Goal: Information Seeking & Learning: Learn about a topic

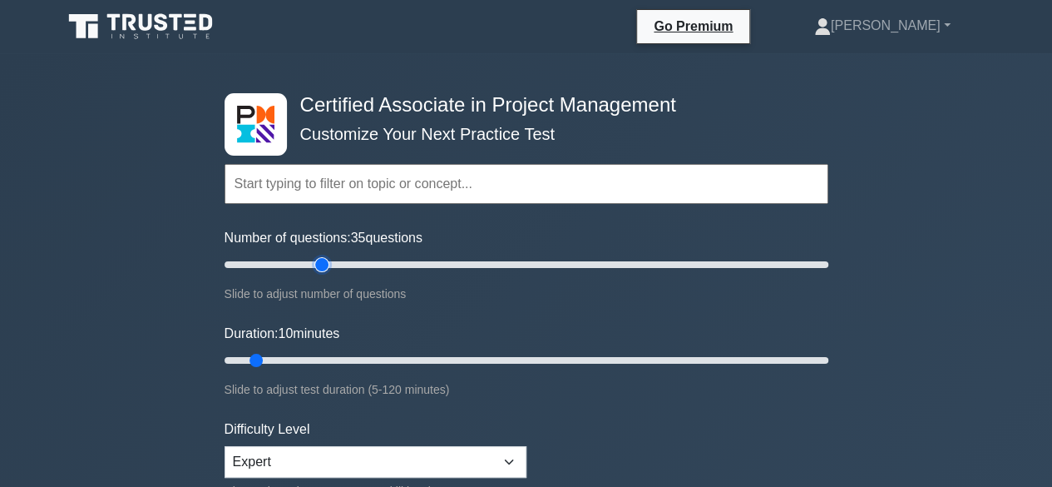
click at [321, 262] on input "Number of questions: 35 questions" at bounding box center [527, 265] width 604 height 20
click at [349, 262] on input "Number of questions: 45 questions" at bounding box center [527, 265] width 604 height 20
click at [381, 264] on input "Number of questions: 45 questions" at bounding box center [527, 265] width 604 height 20
type input "50"
click at [368, 262] on input "Number of questions: 50 questions" at bounding box center [527, 265] width 604 height 20
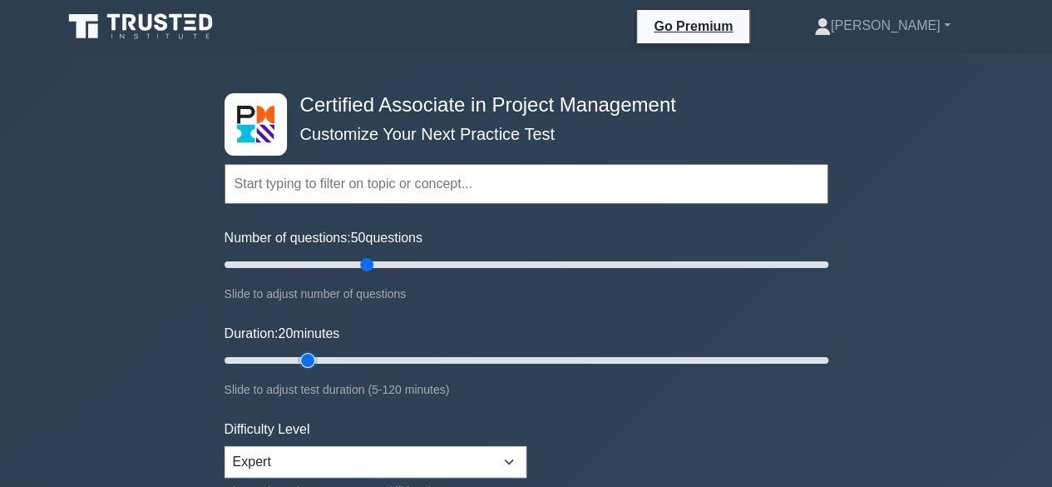
click at [309, 359] on input "Duration: 20 minutes" at bounding box center [527, 360] width 604 height 20
click at [351, 358] on input "Duration: 30 minutes" at bounding box center [527, 360] width 604 height 20
click at [370, 358] on input "Duration: 30 minutes" at bounding box center [527, 360] width 604 height 20
click at [374, 359] on input "Duration: 35 minutes" at bounding box center [527, 360] width 604 height 20
click at [395, 358] on input "Duration: 35 minutes" at bounding box center [527, 360] width 604 height 20
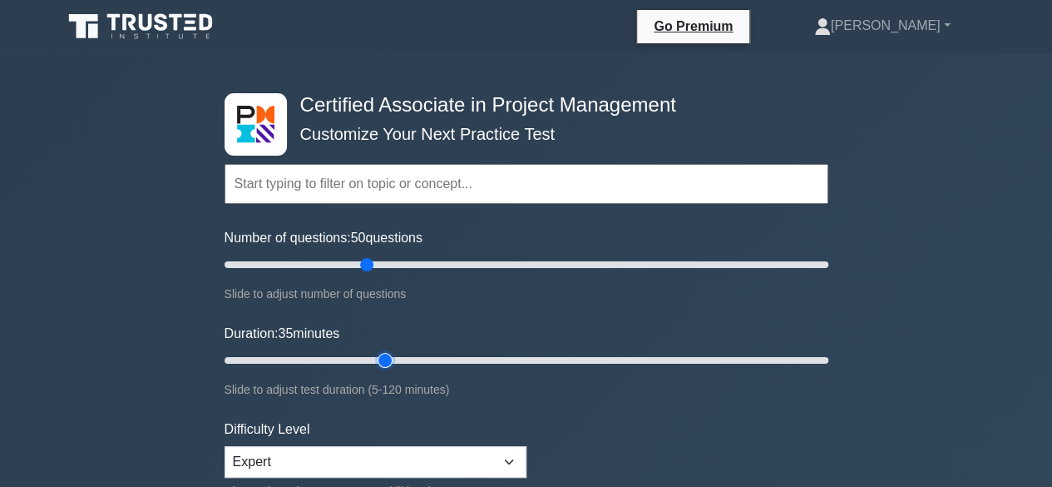
type input "40"
click at [398, 359] on input "Duration: 35 minutes" at bounding box center [527, 360] width 604 height 20
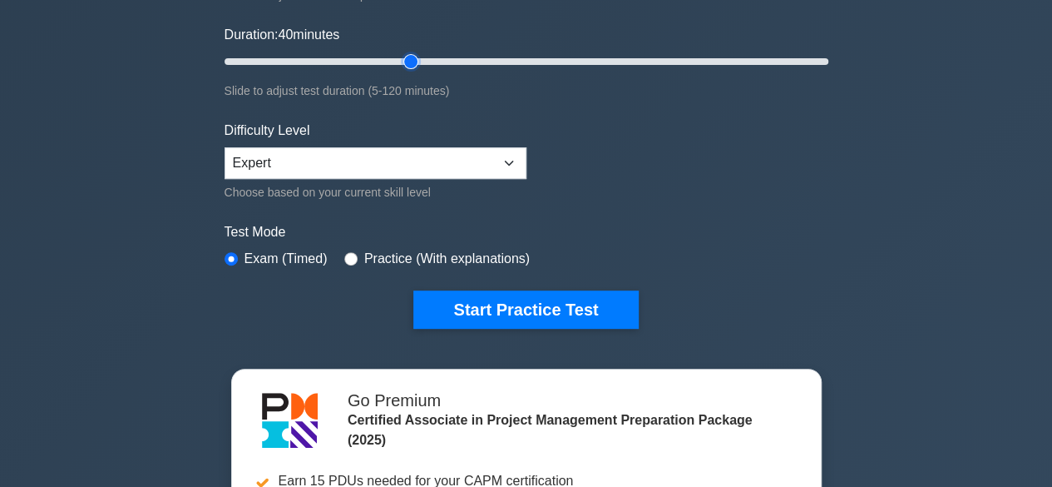
scroll to position [332, 0]
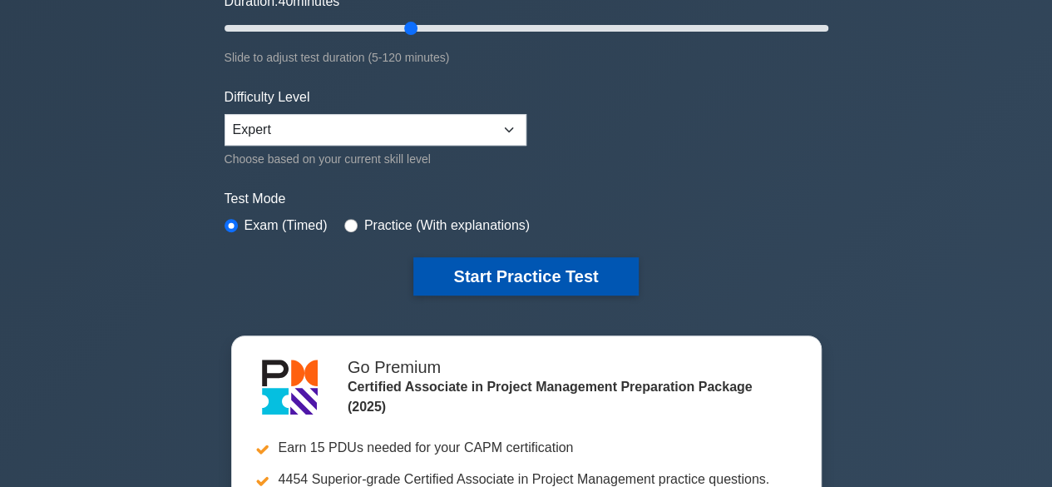
click at [547, 279] on button "Start Practice Test" at bounding box center [525, 276] width 225 height 38
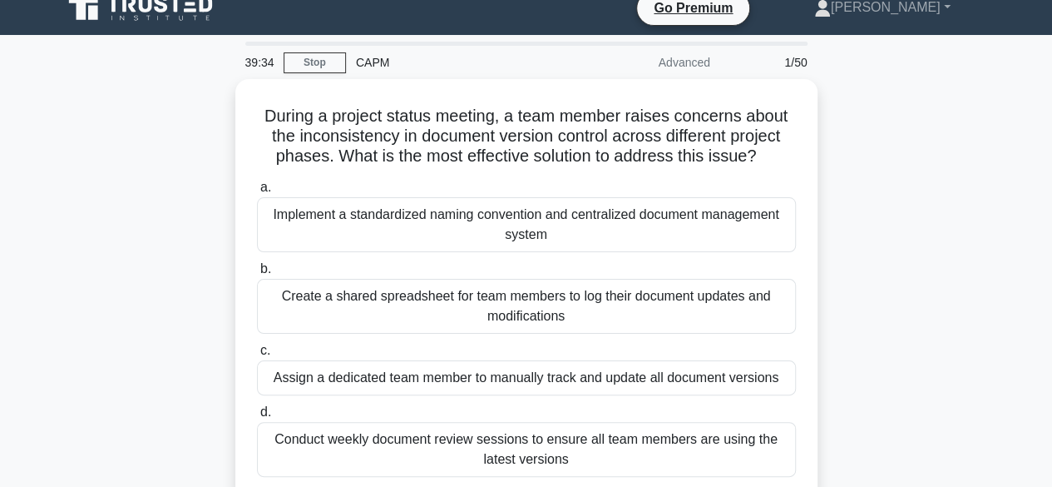
scroll to position [33, 0]
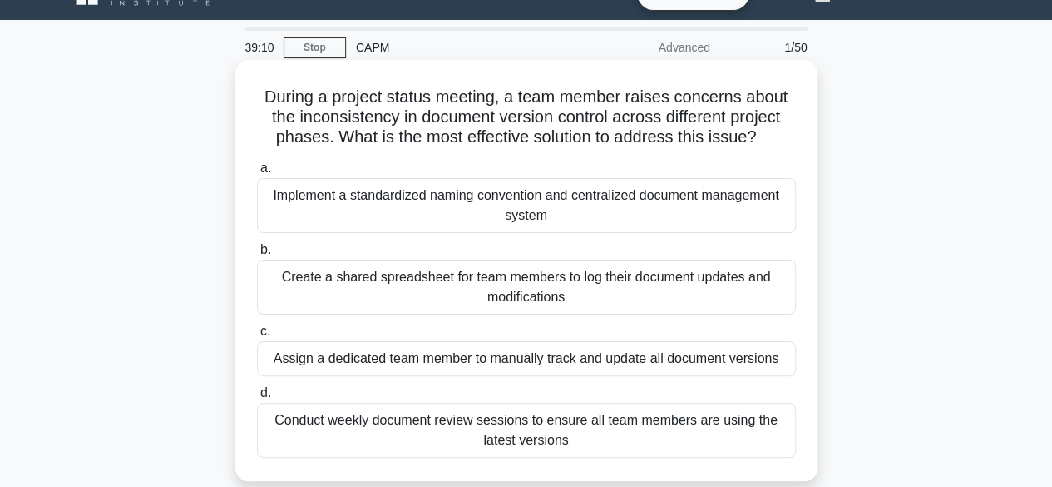
click at [552, 207] on div "Implement a standardized naming convention and centralized document management …" at bounding box center [526, 205] width 539 height 55
click at [257, 174] on input "a. Implement a standardized naming convention and centralized document manageme…" at bounding box center [257, 168] width 0 height 11
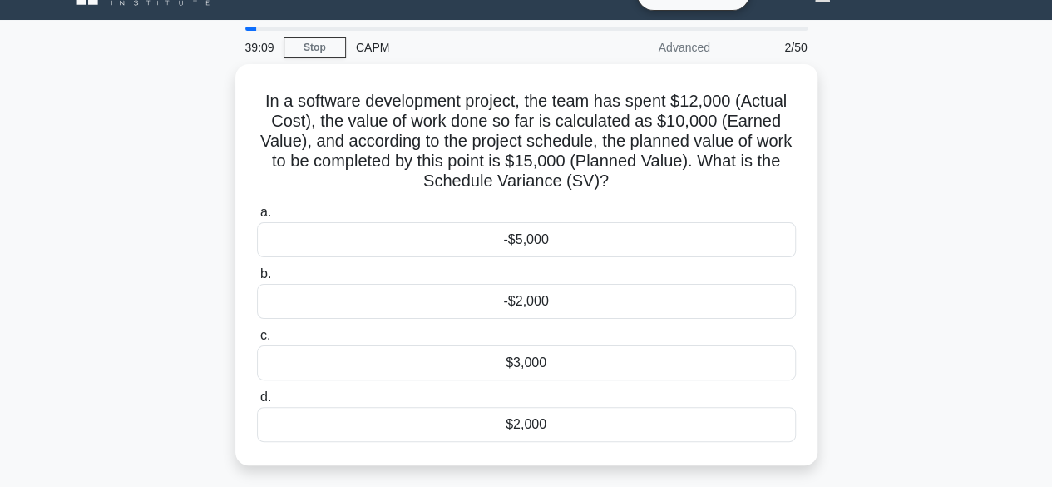
scroll to position [0, 0]
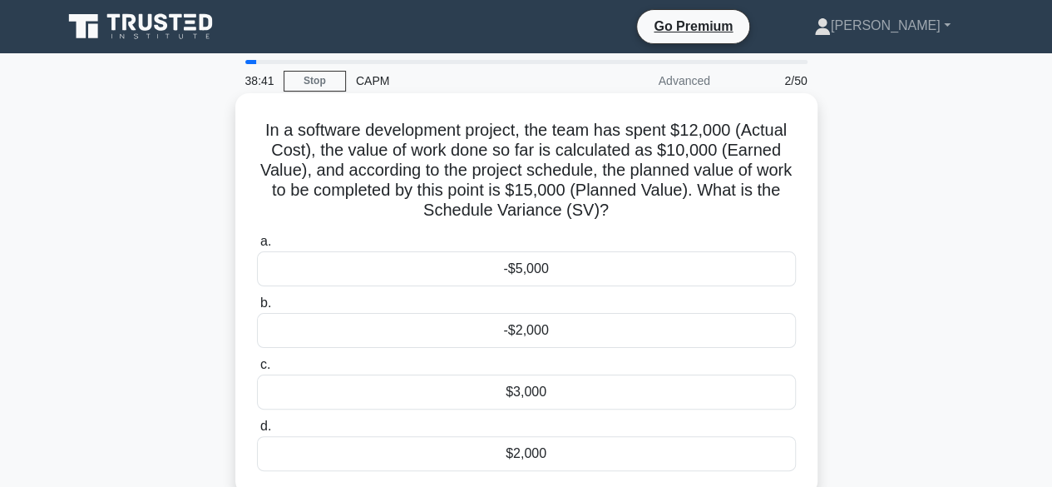
click at [542, 276] on div "-$5,000" at bounding box center [526, 268] width 539 height 35
click at [257, 247] on input "a. -$5,000" at bounding box center [257, 241] width 0 height 11
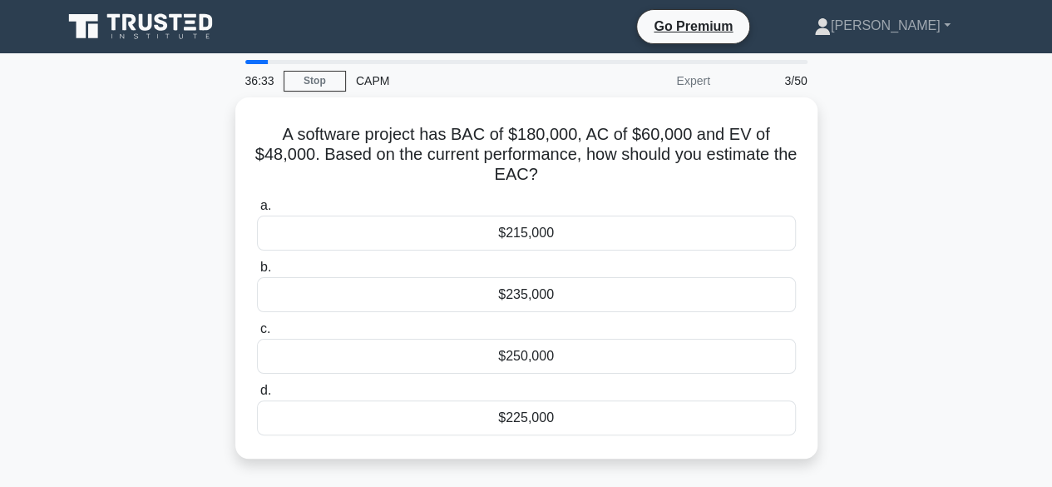
click at [81, 240] on div "A software project has BAC of $180,000, AC of $60,000 and EV of $48,000. Based …" at bounding box center [526, 287] width 948 height 381
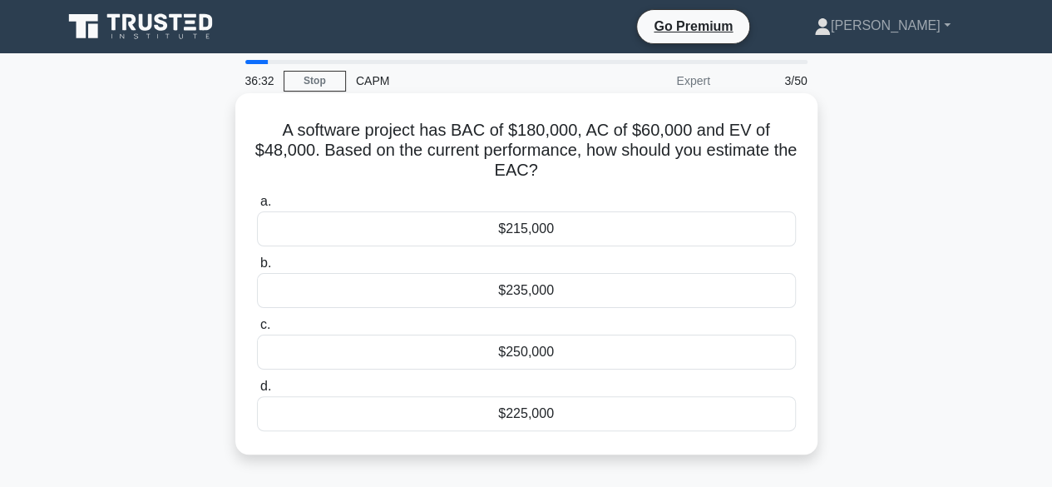
click at [561, 229] on div "$215,000" at bounding box center [526, 228] width 539 height 35
click at [257, 207] on input "a. $215,000" at bounding box center [257, 201] width 0 height 11
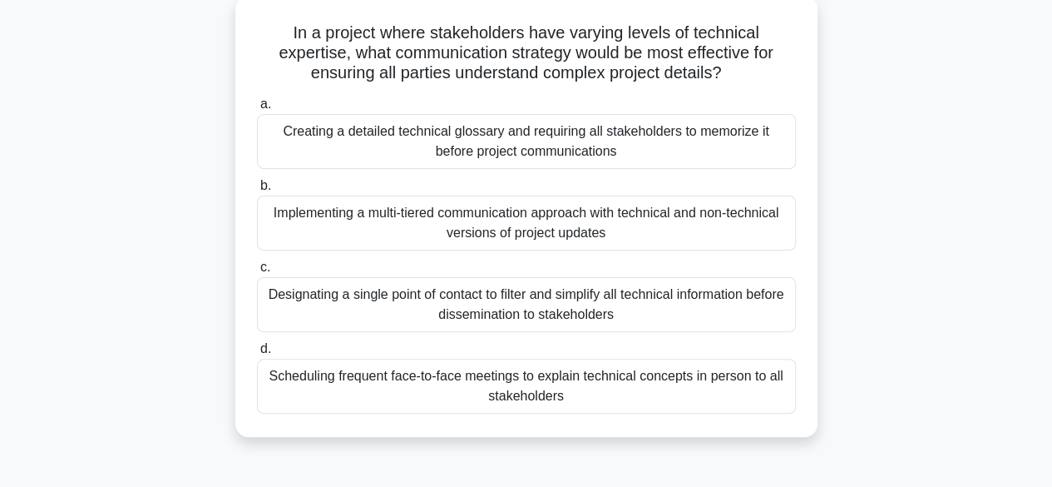
scroll to position [77, 0]
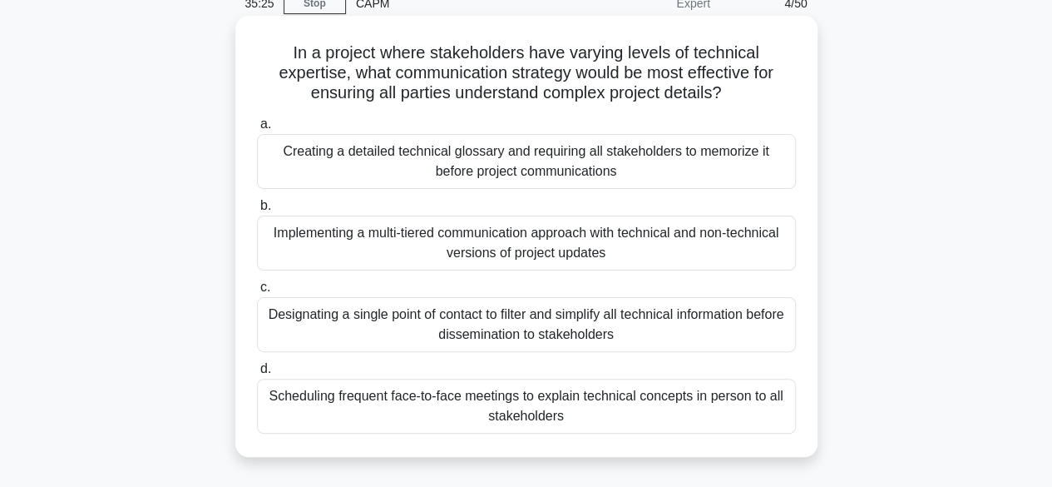
click at [544, 410] on div "Scheduling frequent face-to-face meetings to explain technical concepts in pers…" at bounding box center [526, 406] width 539 height 55
click at [257, 374] on input "d. Scheduling frequent face-to-face meetings to explain technical concepts in p…" at bounding box center [257, 369] width 0 height 11
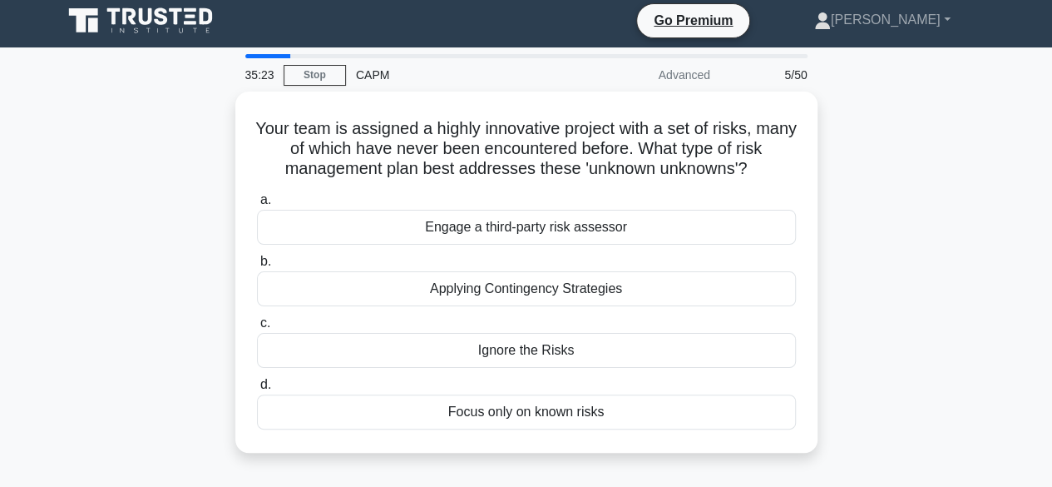
scroll to position [0, 0]
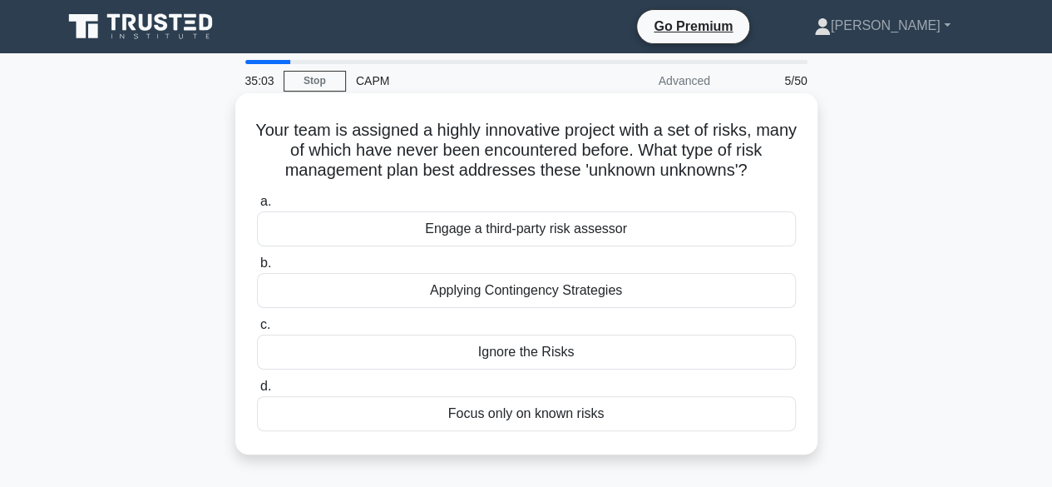
click at [597, 294] on div "Applying Contingency Strategies" at bounding box center [526, 290] width 539 height 35
click at [257, 269] on input "b. Applying Contingency Strategies" at bounding box center [257, 263] width 0 height 11
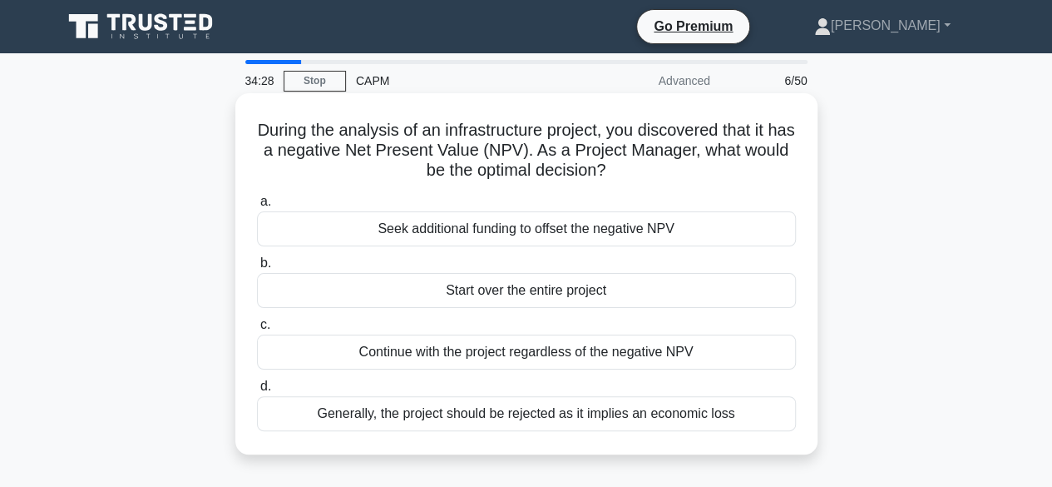
click at [478, 230] on div "Seek additional funding to offset the negative NPV" at bounding box center [526, 228] width 539 height 35
click at [257, 207] on input "a. Seek additional funding to offset the negative NPV" at bounding box center [257, 201] width 0 height 11
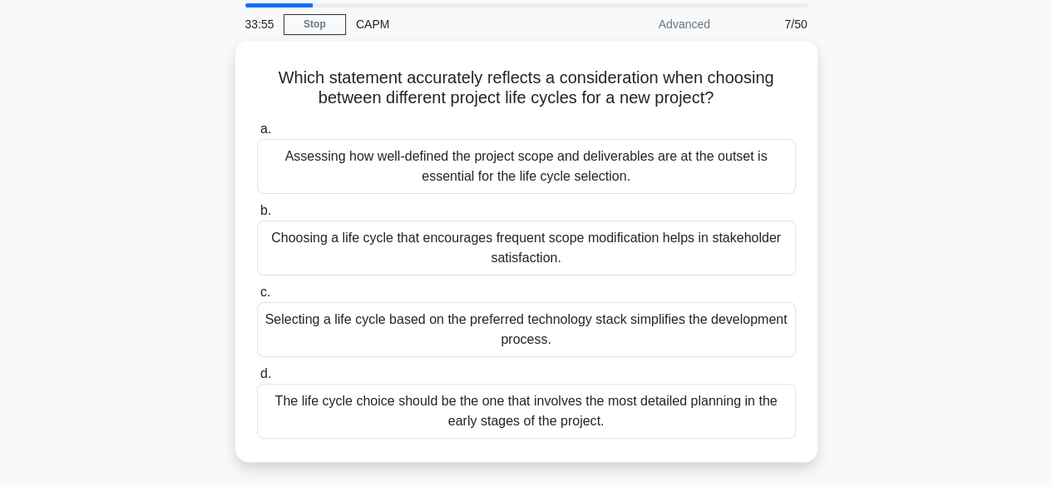
scroll to position [67, 0]
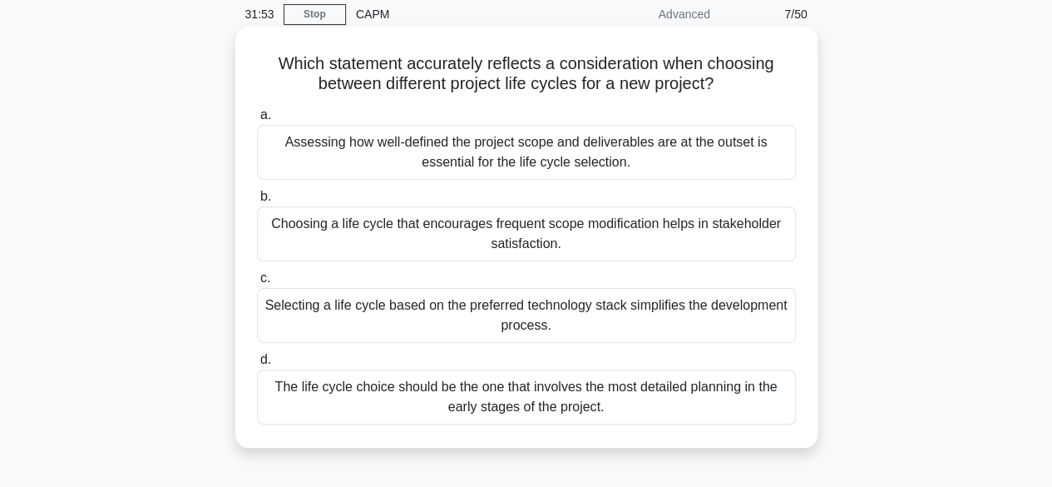
click at [669, 158] on div "Assessing how well-defined the project scope and deliverables are at the outset…" at bounding box center [526, 152] width 539 height 55
click at [257, 121] on input "a. Assessing how well-defined the project scope and deliverables are at the out…" at bounding box center [257, 115] width 0 height 11
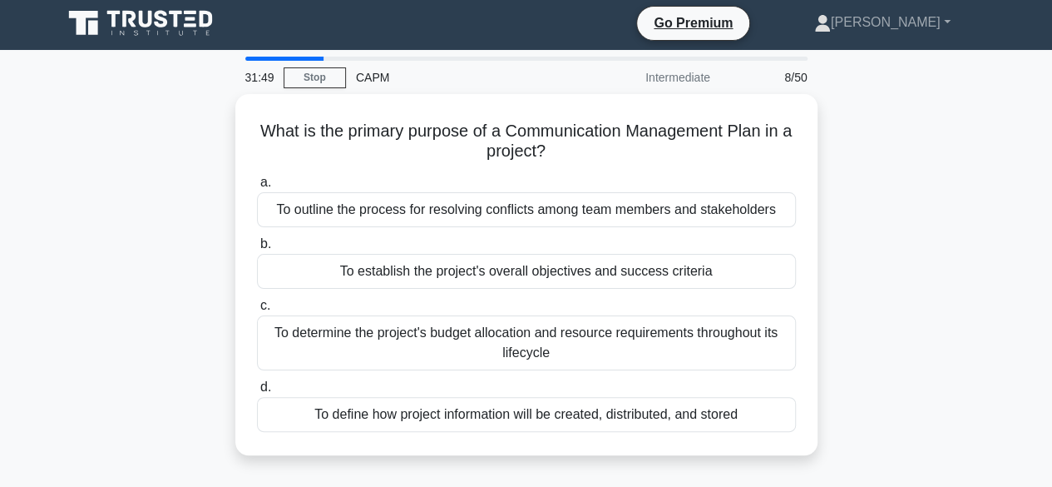
scroll to position [0, 0]
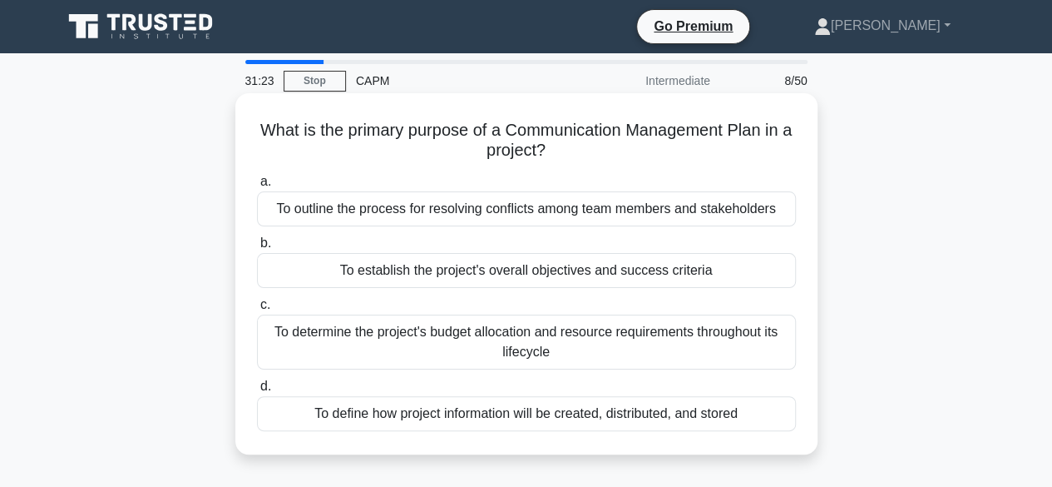
click at [482, 415] on div "To define how project information will be created, distributed, and stored" at bounding box center [526, 413] width 539 height 35
click at [257, 392] on input "d. To define how project information will be created, distributed, and stored" at bounding box center [257, 386] width 0 height 11
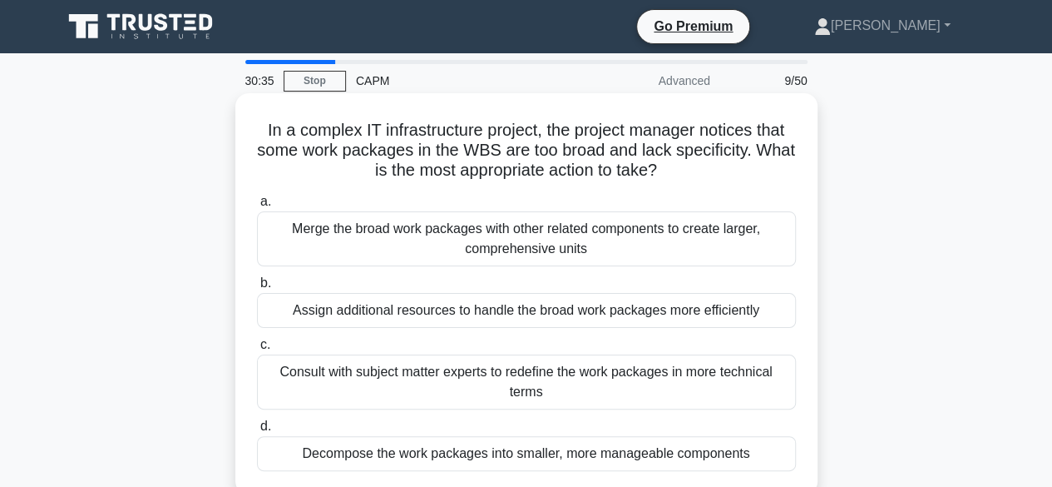
click at [522, 458] on div "Decompose the work packages into smaller, more manageable components" at bounding box center [526, 453] width 539 height 35
click at [257, 432] on input "d. Decompose the work packages into smaller, more manageable components" at bounding box center [257, 426] width 0 height 11
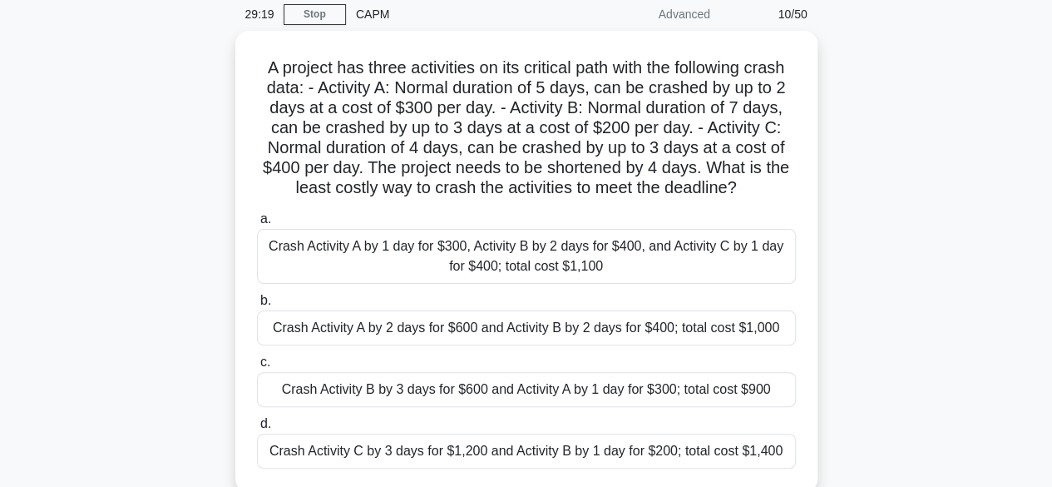
scroll to position [100, 0]
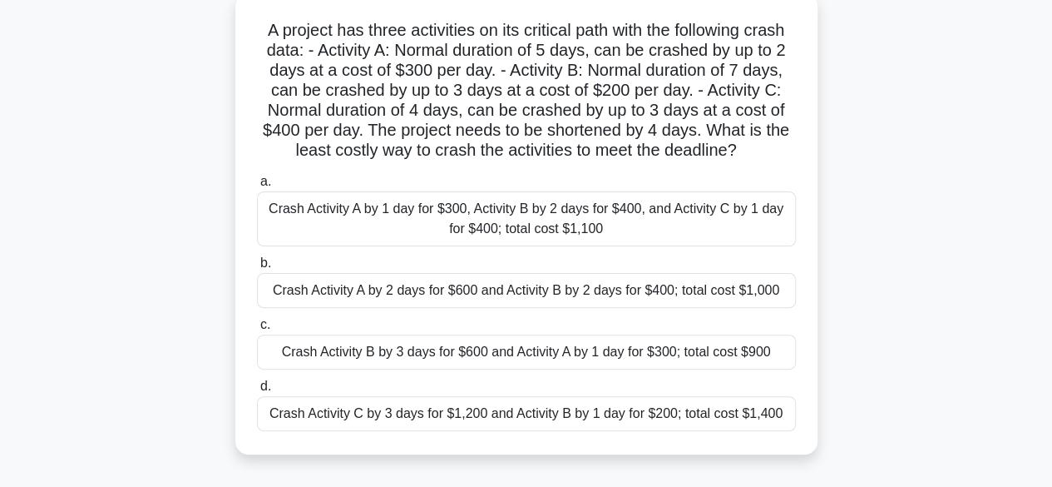
click at [612, 217] on div "Crash Activity A by 1 day for $300, Activity B by 2 days for $400, and Activity…" at bounding box center [526, 218] width 539 height 55
click at [257, 187] on input "a. Crash Activity A by 1 day for $300, Activity B by 2 days for $400, and Activ…" at bounding box center [257, 181] width 0 height 11
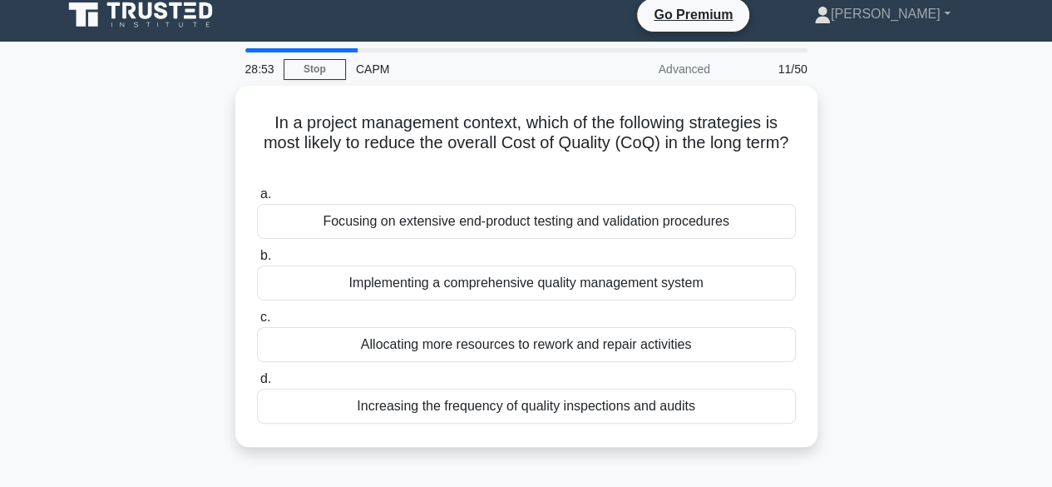
scroll to position [0, 0]
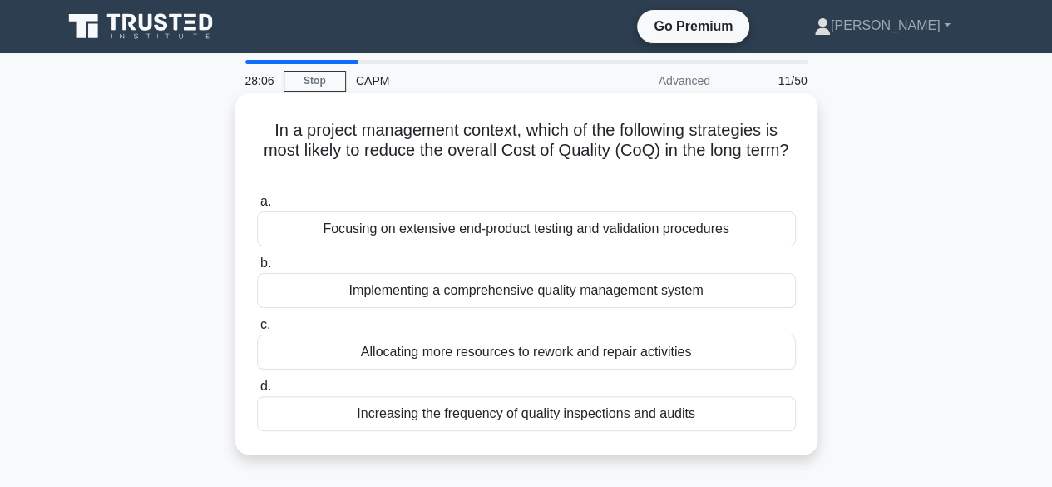
click at [622, 294] on div "Implementing a comprehensive quality management system" at bounding box center [526, 290] width 539 height 35
click at [257, 269] on input "b. Implementing a comprehensive quality management system" at bounding box center [257, 263] width 0 height 11
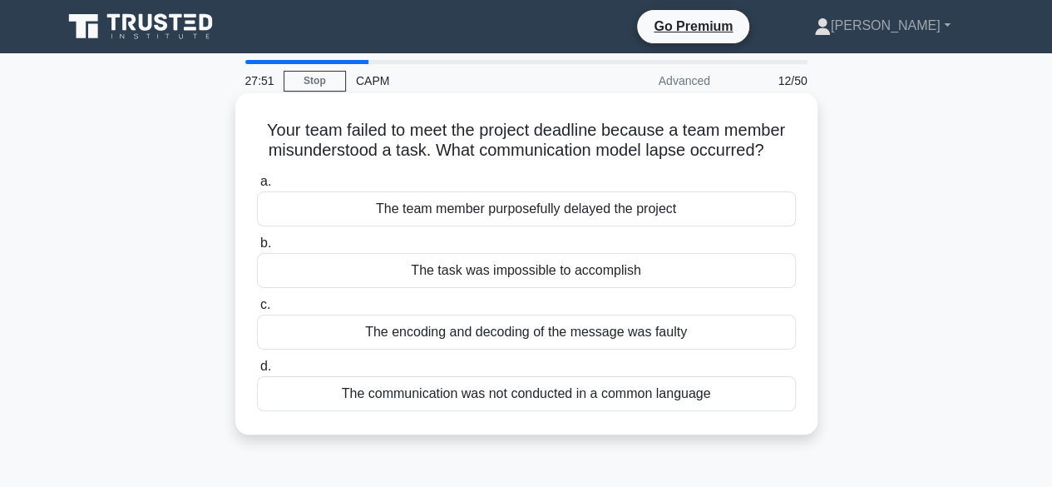
click at [600, 339] on div "The encoding and decoding of the message was faulty" at bounding box center [526, 331] width 539 height 35
click at [257, 310] on input "c. The encoding and decoding of the message was faulty" at bounding box center [257, 305] width 0 height 11
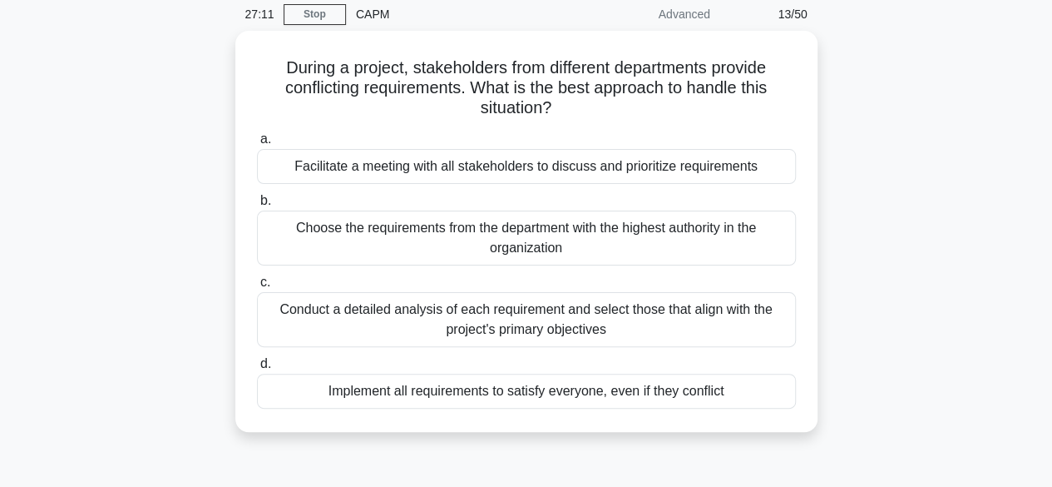
scroll to position [100, 0]
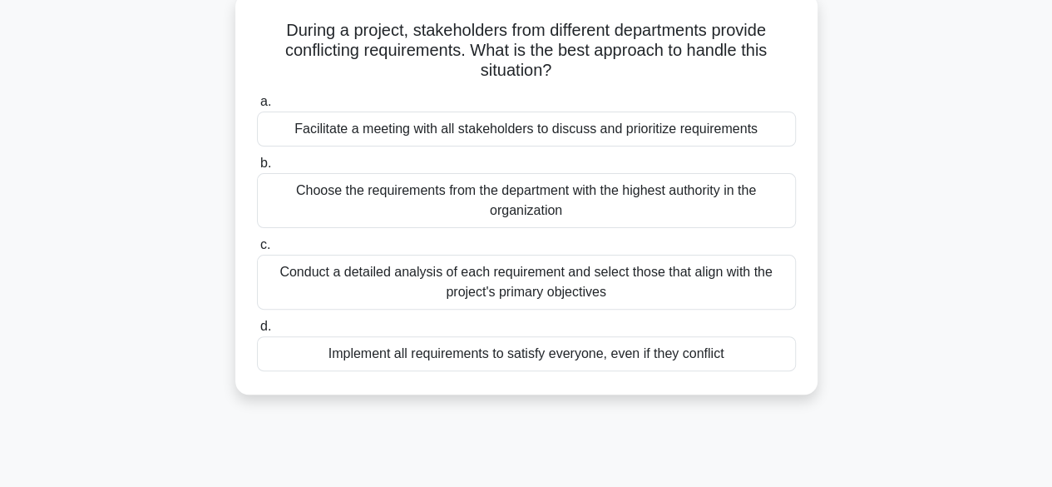
click at [567, 141] on div "Facilitate a meeting with all stakeholders to discuss and prioritize requiremen…" at bounding box center [526, 128] width 539 height 35
click at [257, 107] on input "a. Facilitate a meeting with all stakeholders to discuss and prioritize require…" at bounding box center [257, 102] width 0 height 11
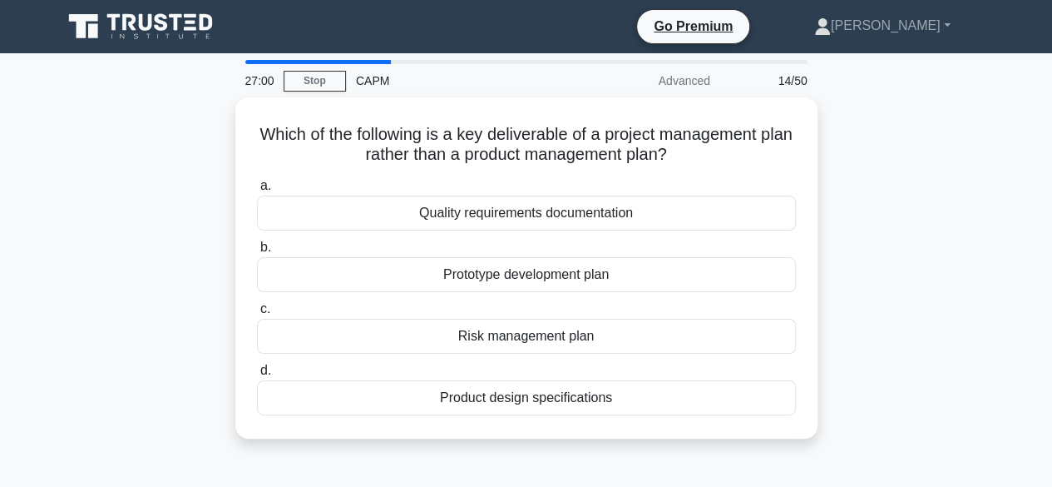
scroll to position [0, 0]
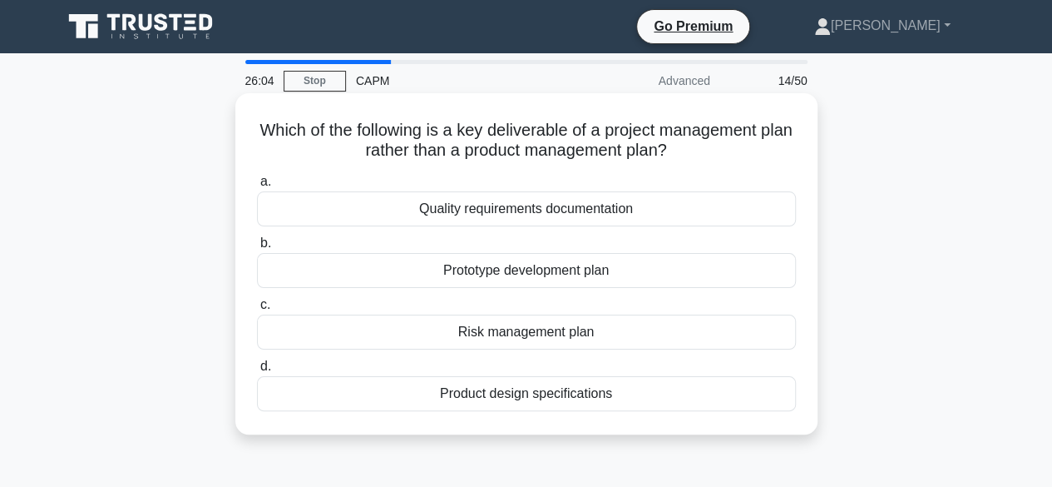
click at [549, 333] on div "Risk management plan" at bounding box center [526, 331] width 539 height 35
click at [257, 310] on input "c. Risk management plan" at bounding box center [257, 305] width 0 height 11
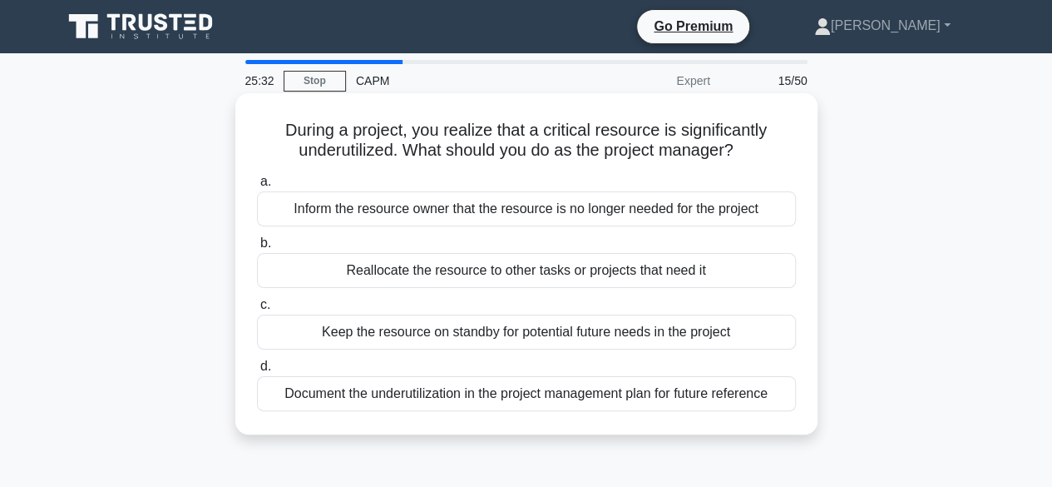
click at [581, 273] on div "Reallocate the resource to other tasks or projects that need it" at bounding box center [526, 270] width 539 height 35
click at [257, 249] on input "b. Reallocate the resource to other tasks or projects that need it" at bounding box center [257, 243] width 0 height 11
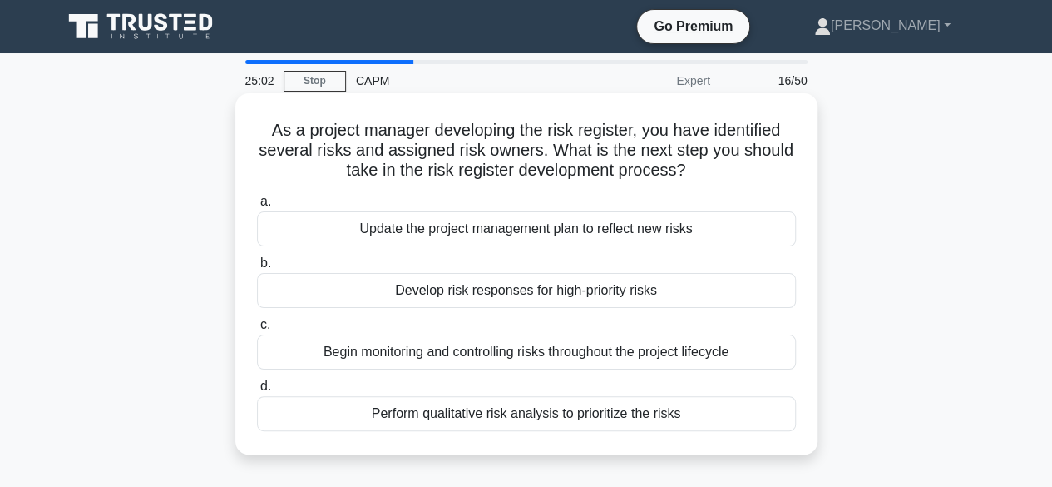
click at [524, 355] on div "Begin monitoring and controlling risks throughout the project lifecycle" at bounding box center [526, 351] width 539 height 35
click at [257, 330] on input "c. Begin monitoring and controlling risks throughout the project lifecycle" at bounding box center [257, 324] width 0 height 11
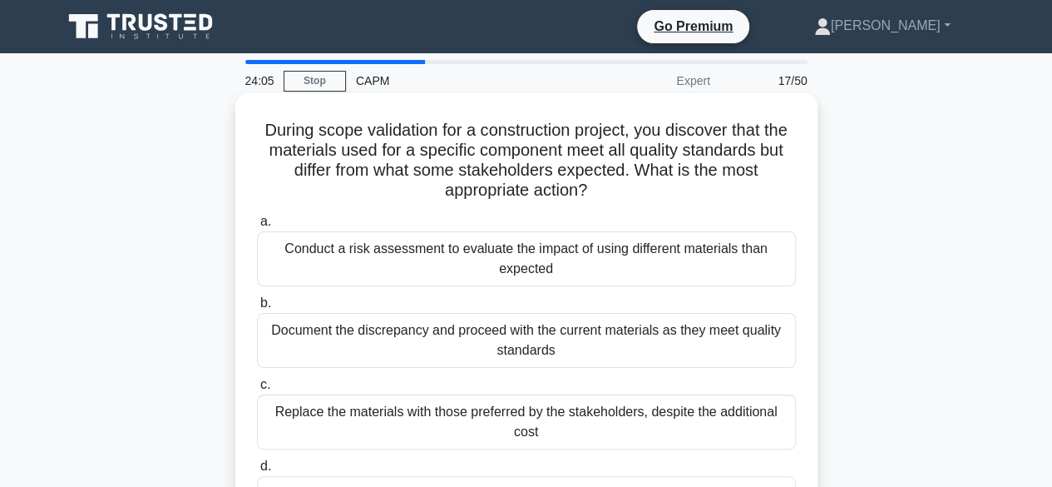
click at [592, 347] on div "Document the discrepancy and proceed with the current materials as they meet qu…" at bounding box center [526, 340] width 539 height 55
click at [257, 309] on input "b. Document the discrepancy and proceed with the current materials as they meet…" at bounding box center [257, 303] width 0 height 11
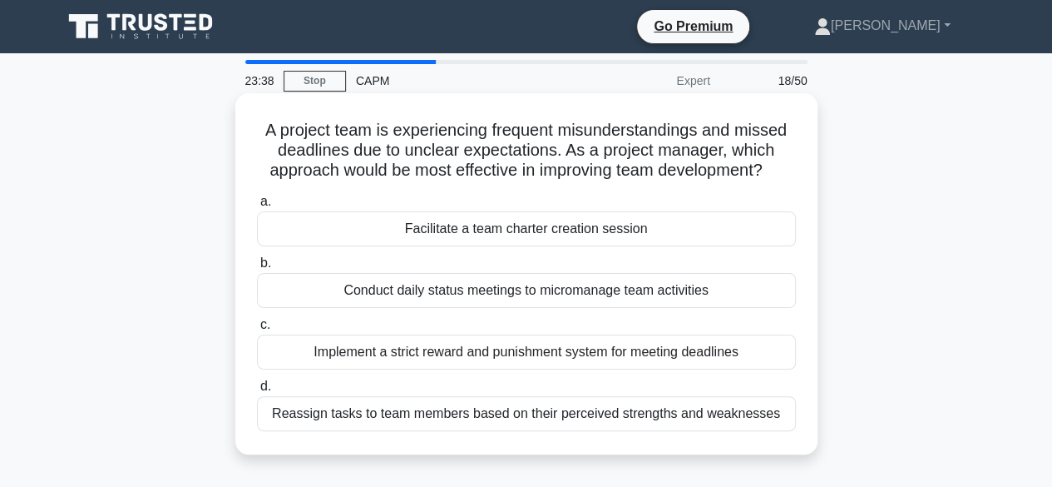
click at [609, 235] on div "Facilitate a team charter creation session" at bounding box center [526, 228] width 539 height 35
click at [257, 207] on input "a. Facilitate a team charter creation session" at bounding box center [257, 201] width 0 height 11
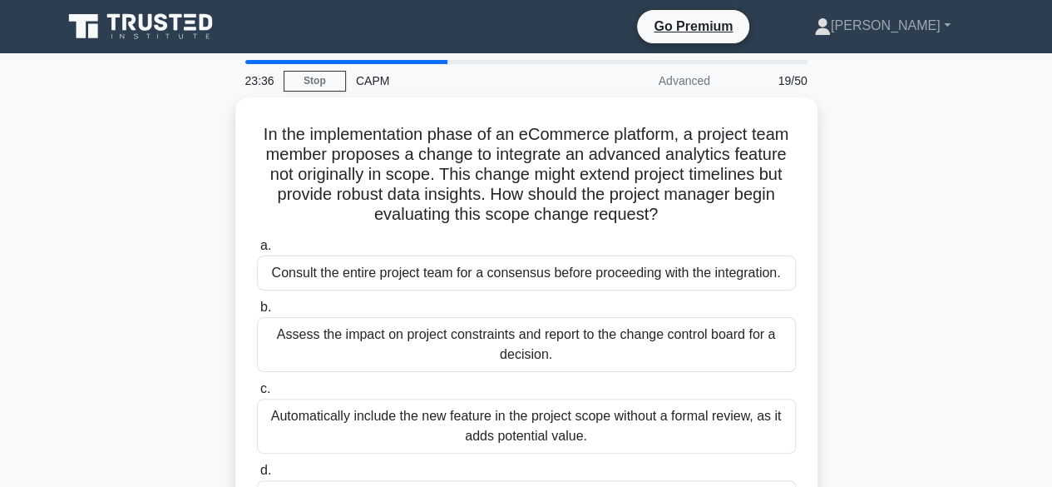
click at [609, 235] on label "a. Consult the entire project team for a consensus before proceeding with the i…" at bounding box center [526, 262] width 539 height 55
click at [257, 240] on input "a. Consult the entire project team for a consensus before proceeding with the i…" at bounding box center [257, 245] width 0 height 11
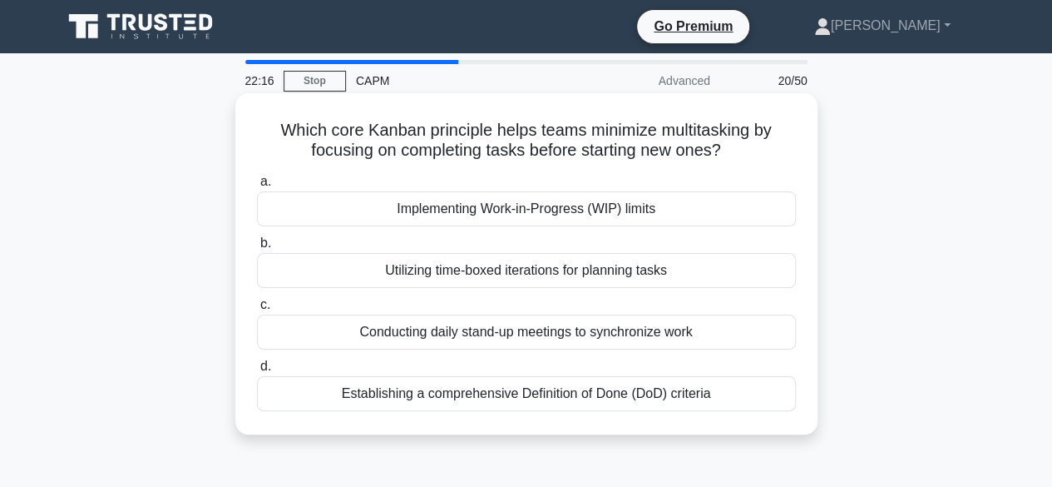
click at [549, 395] on div "Establishing a comprehensive Definition of Done (DoD) criteria" at bounding box center [526, 393] width 539 height 35
click at [257, 372] on input "d. Establishing a comprehensive Definition of Done (DoD) criteria" at bounding box center [257, 366] width 0 height 11
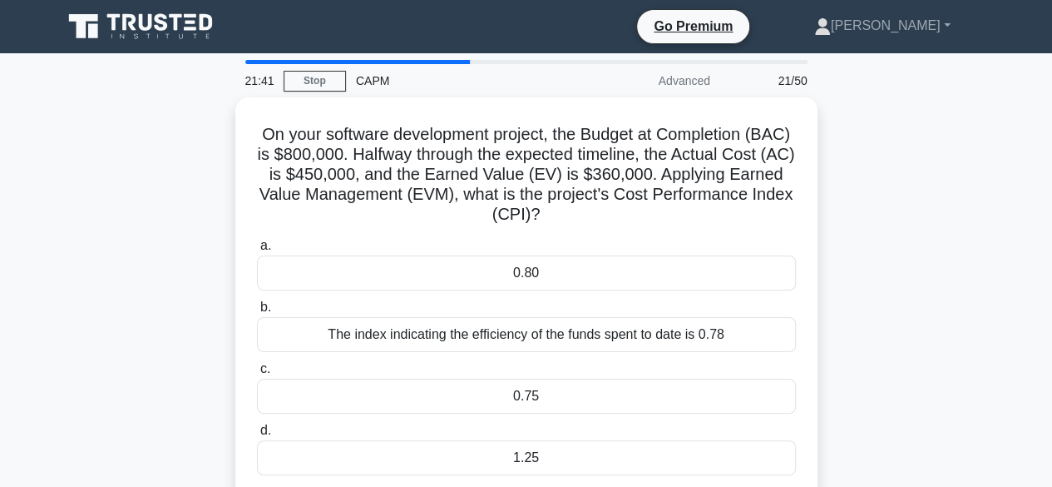
click at [105, 325] on div "On your software development project, the Budget at Completion (BAC) is $800,00…" at bounding box center [526, 307] width 948 height 421
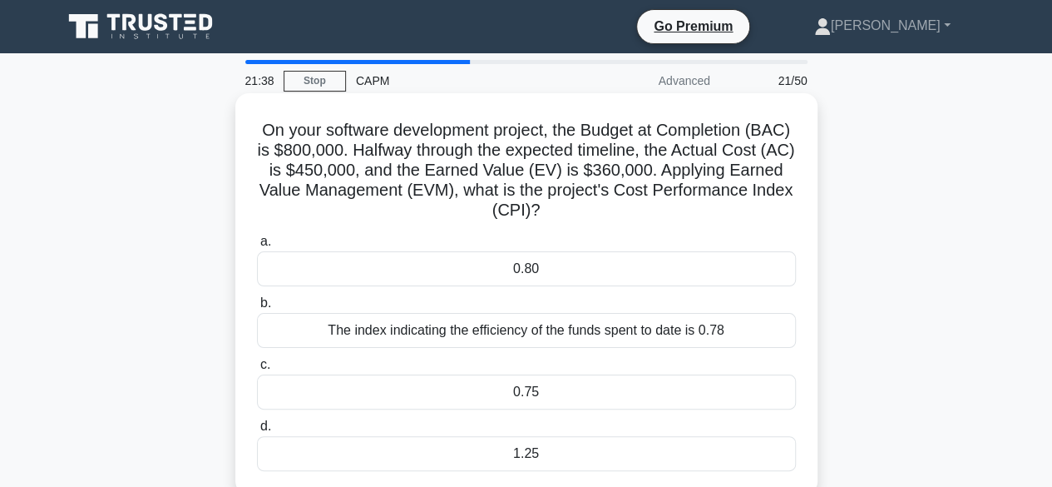
click at [561, 270] on div "0.80" at bounding box center [526, 268] width 539 height 35
click at [257, 247] on input "a. 0.80" at bounding box center [257, 241] width 0 height 11
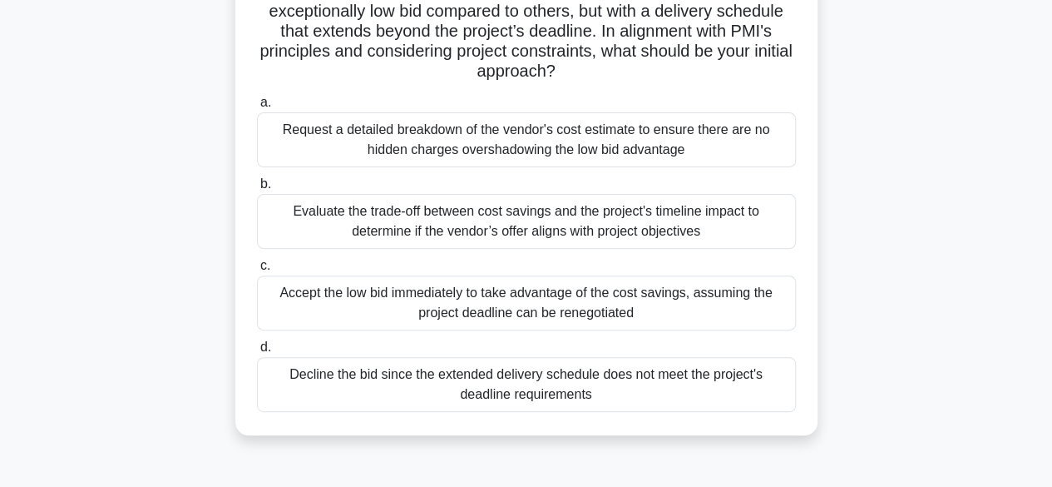
scroll to position [177, 0]
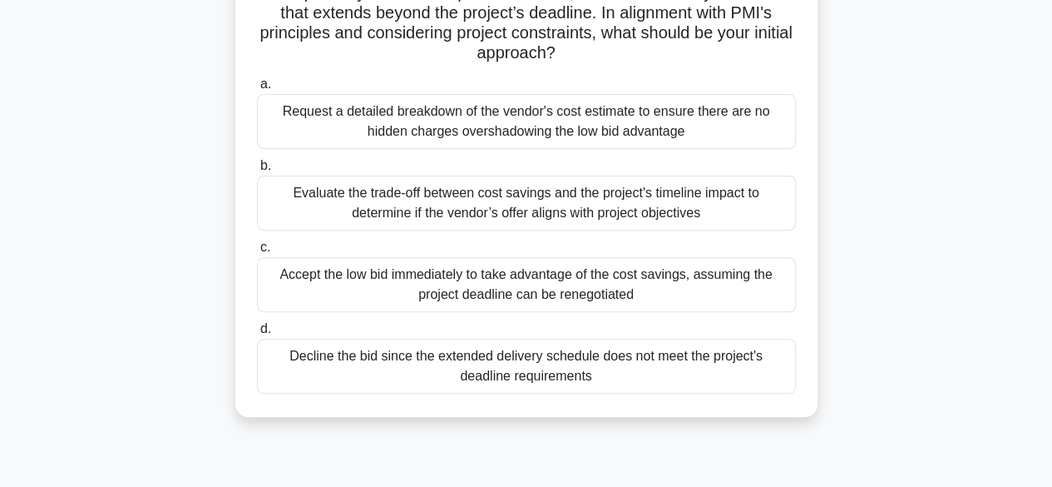
click at [639, 196] on div "Evaluate the trade-off between cost savings and the project's timeline impact t…" at bounding box center [526, 203] width 539 height 55
click at [257, 171] on input "b. Evaluate the trade-off between cost savings and the project's timeline impac…" at bounding box center [257, 166] width 0 height 11
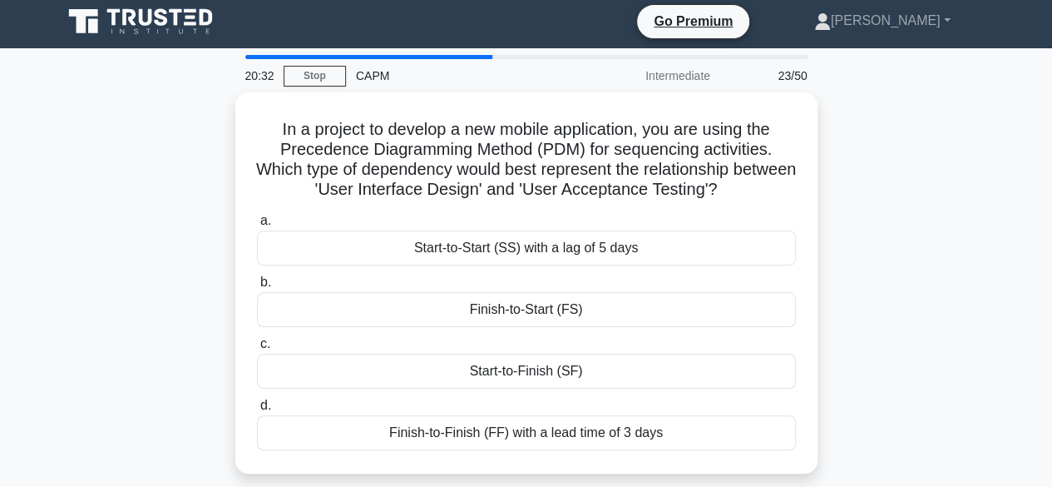
scroll to position [0, 0]
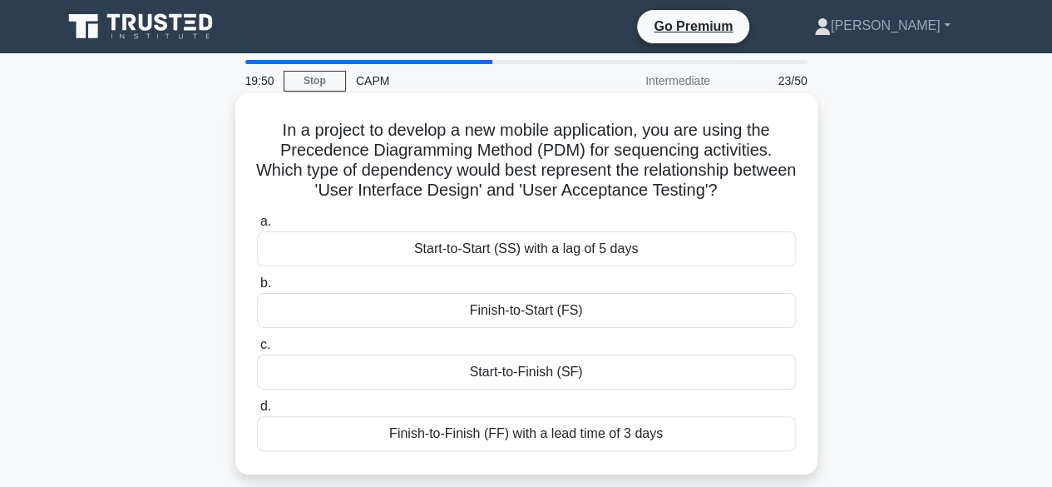
click at [574, 312] on div "Finish-to-Start (FS)" at bounding box center [526, 310] width 539 height 35
click at [257, 289] on input "b. Finish-to-Start (FS)" at bounding box center [257, 283] width 0 height 11
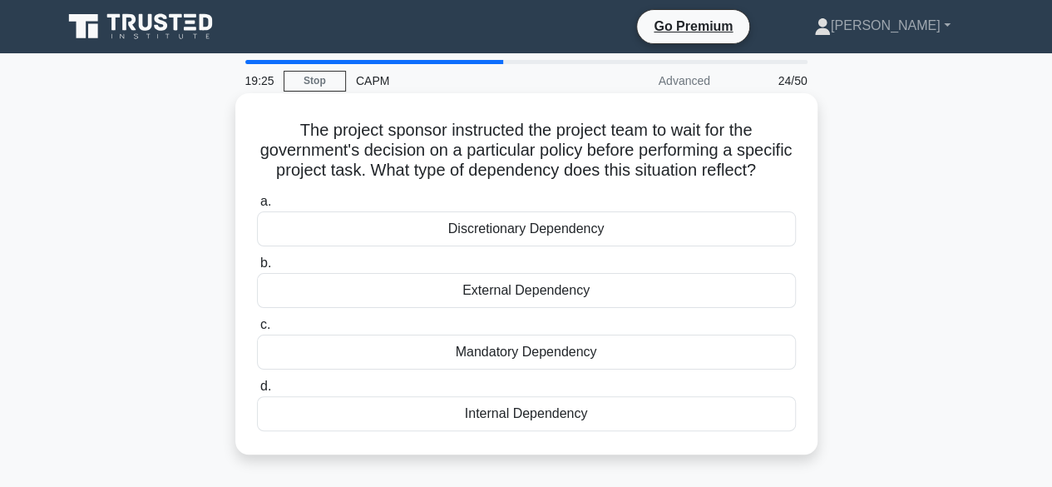
click at [533, 308] on div "External Dependency" at bounding box center [526, 290] width 539 height 35
click at [257, 269] on input "b. External Dependency" at bounding box center [257, 263] width 0 height 11
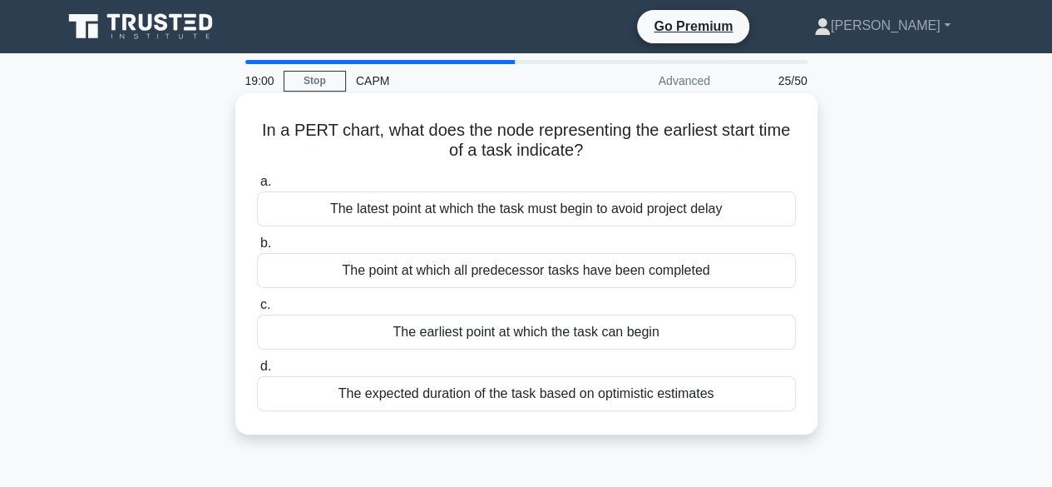
click at [602, 217] on div "The latest point at which the task must begin to avoid project delay" at bounding box center [526, 208] width 539 height 35
click at [257, 187] on input "a. The latest point at which the task must begin to avoid project delay" at bounding box center [257, 181] width 0 height 11
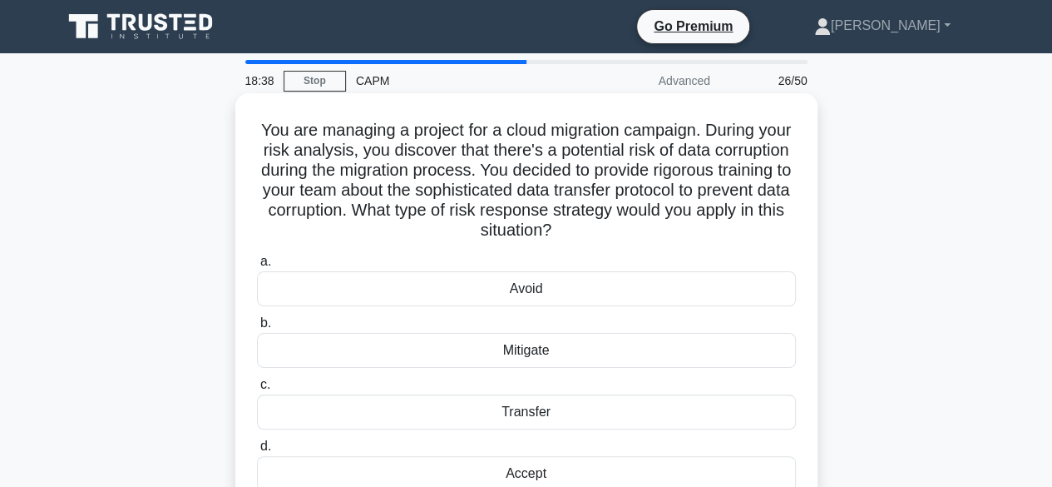
click at [537, 359] on div "Mitigate" at bounding box center [526, 350] width 539 height 35
click at [257, 329] on input "b. Mitigate" at bounding box center [257, 323] width 0 height 11
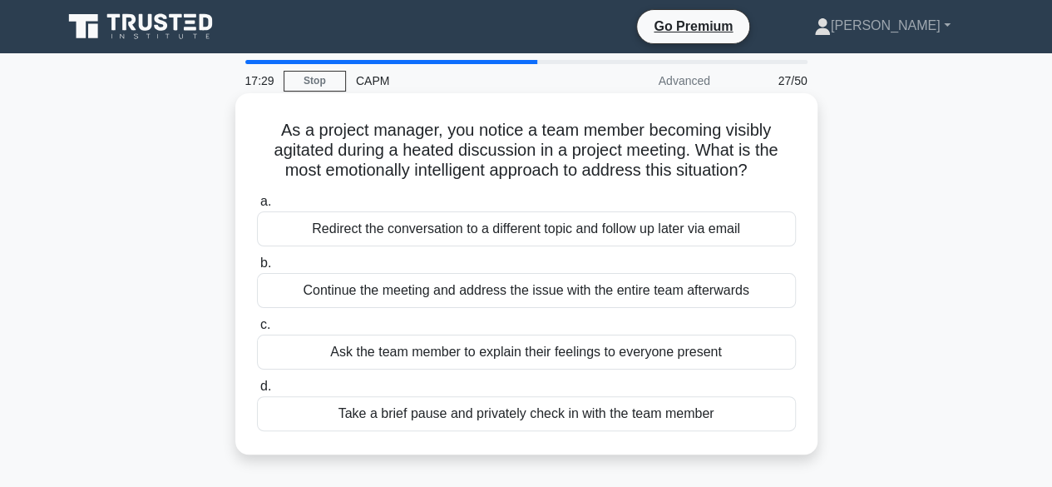
click at [472, 416] on div "Take a brief pause and privately check in with the team member" at bounding box center [526, 413] width 539 height 35
click at [257, 392] on input "d. Take a brief pause and privately check in with the team member" at bounding box center [257, 386] width 0 height 11
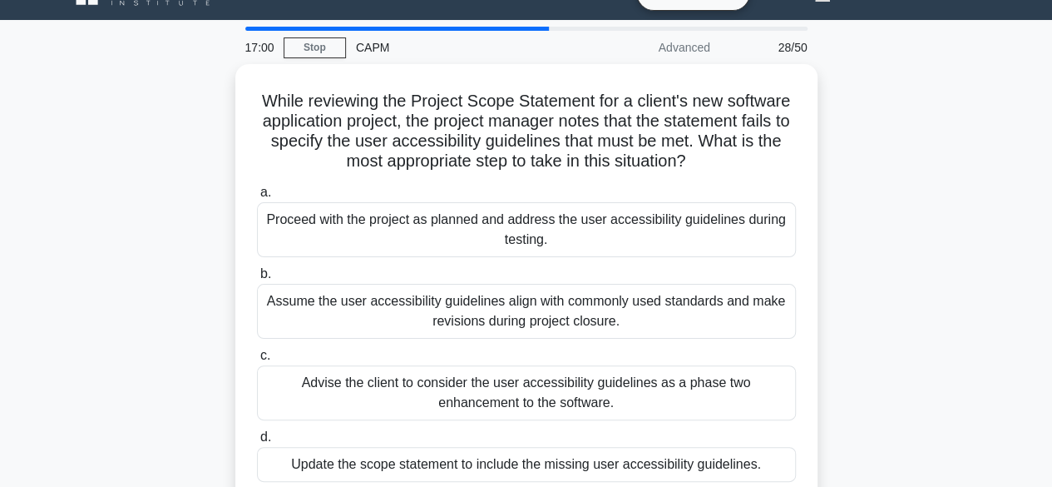
scroll to position [67, 0]
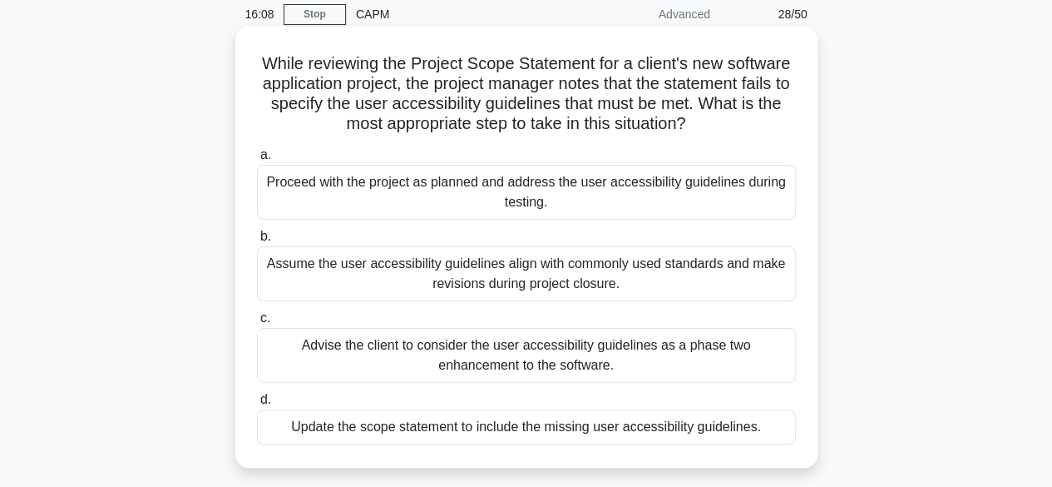
click at [485, 430] on div "Update the scope statement to include the missing user accessibility guidelines." at bounding box center [526, 426] width 539 height 35
click at [257, 405] on input "d. Update the scope statement to include the missing user accessibility guideli…" at bounding box center [257, 399] width 0 height 11
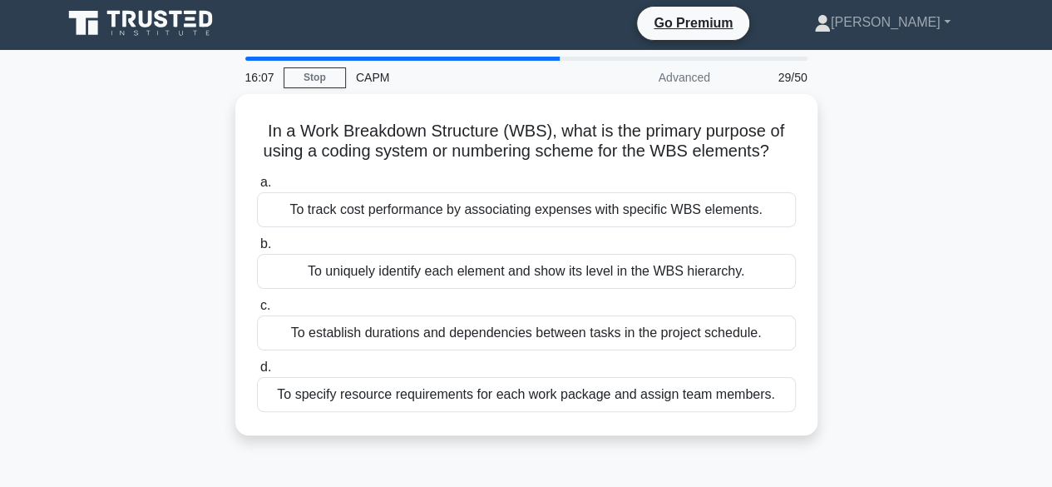
scroll to position [0, 0]
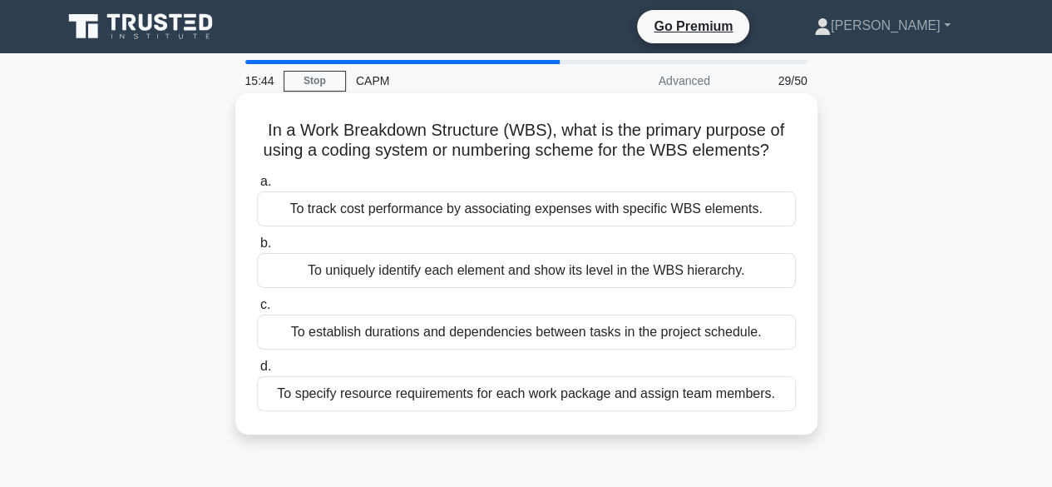
click at [613, 270] on div "To uniquely identify each element and show its level in the WBS hierarchy." at bounding box center [526, 270] width 539 height 35
click at [257, 249] on input "b. To uniquely identify each element and show its level in the WBS hierarchy." at bounding box center [257, 243] width 0 height 11
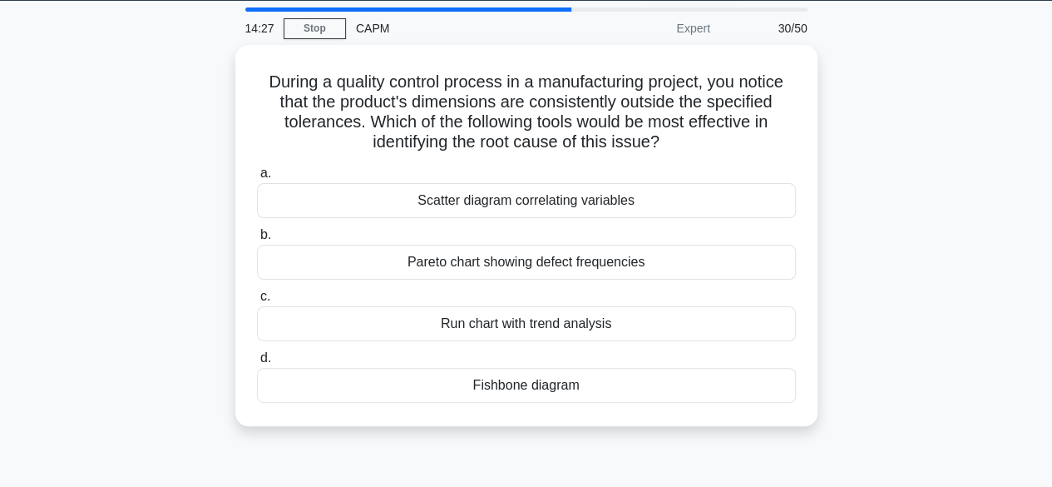
scroll to position [67, 0]
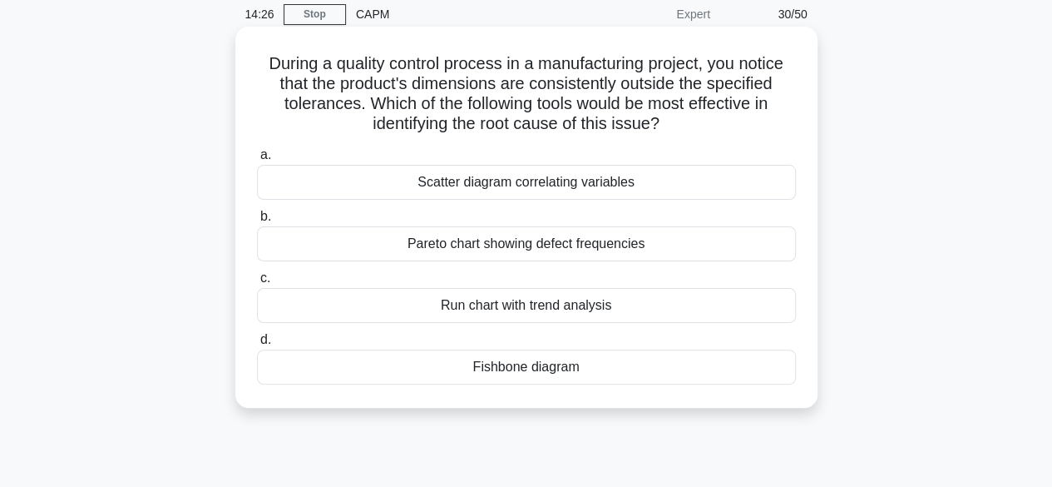
click at [589, 369] on div "Fishbone diagram" at bounding box center [526, 366] width 539 height 35
click at [257, 345] on input "d. Fishbone diagram" at bounding box center [257, 339] width 0 height 11
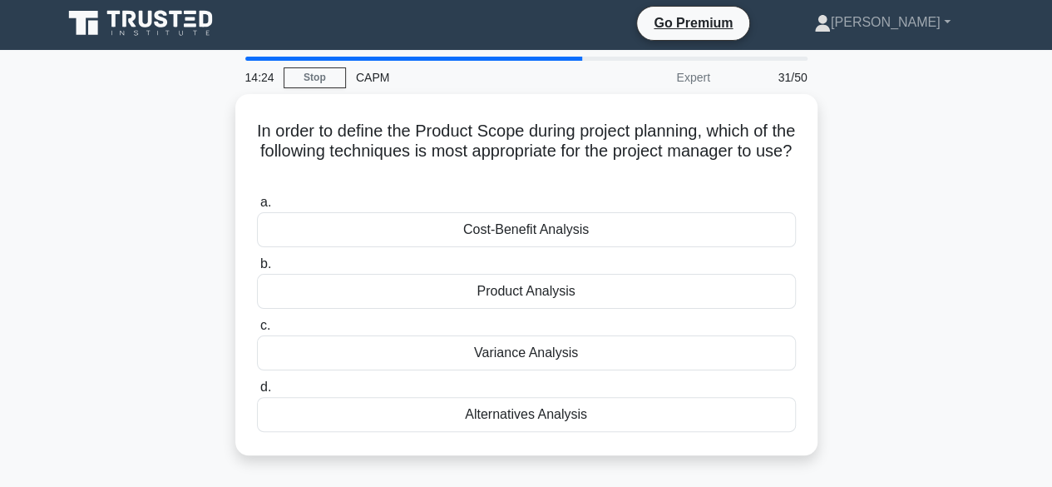
scroll to position [0, 0]
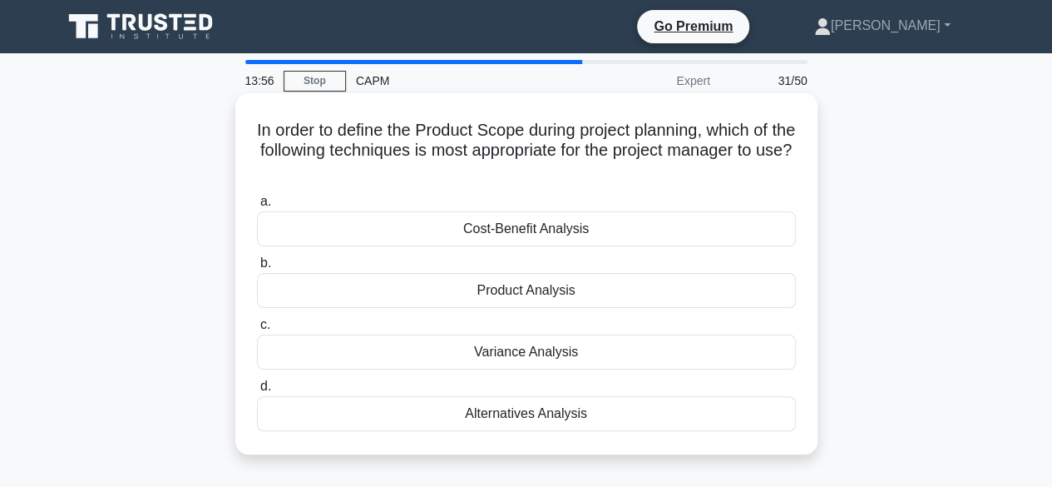
click at [541, 356] on div "Variance Analysis" at bounding box center [526, 351] width 539 height 35
click at [257, 330] on input "c. Variance Analysis" at bounding box center [257, 324] width 0 height 11
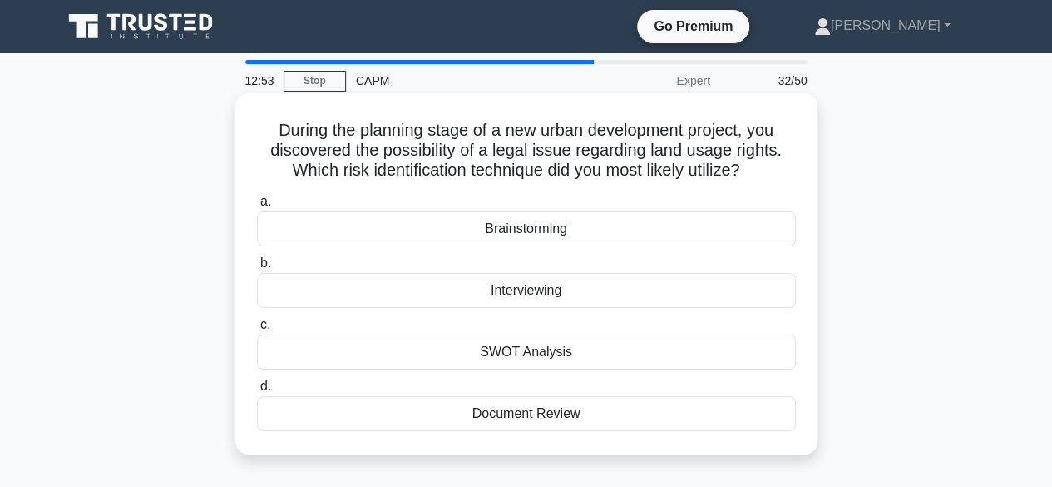
click at [557, 418] on div "Document Review" at bounding box center [526, 413] width 539 height 35
click at [257, 392] on input "d. Document Review" at bounding box center [257, 386] width 0 height 11
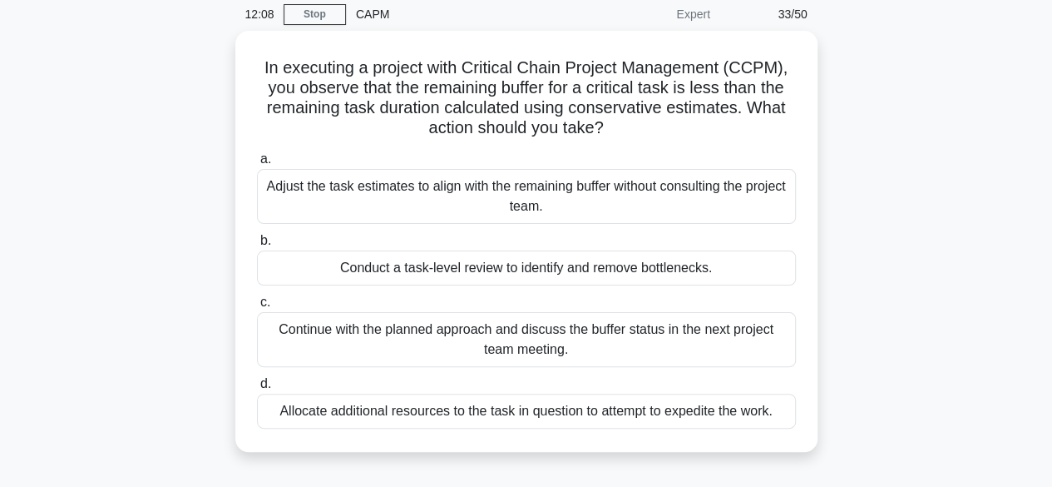
scroll to position [100, 0]
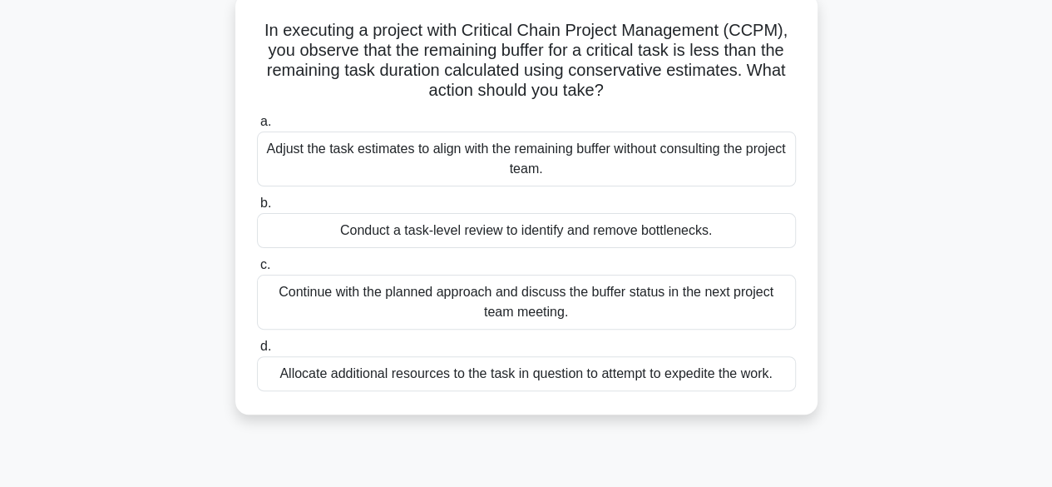
click at [729, 374] on div "Allocate additional resources to the task in question to attempt to expedite th…" at bounding box center [526, 373] width 539 height 35
click at [257, 352] on input "d. Allocate additional resources to the task in question to attempt to expedite…" at bounding box center [257, 346] width 0 height 11
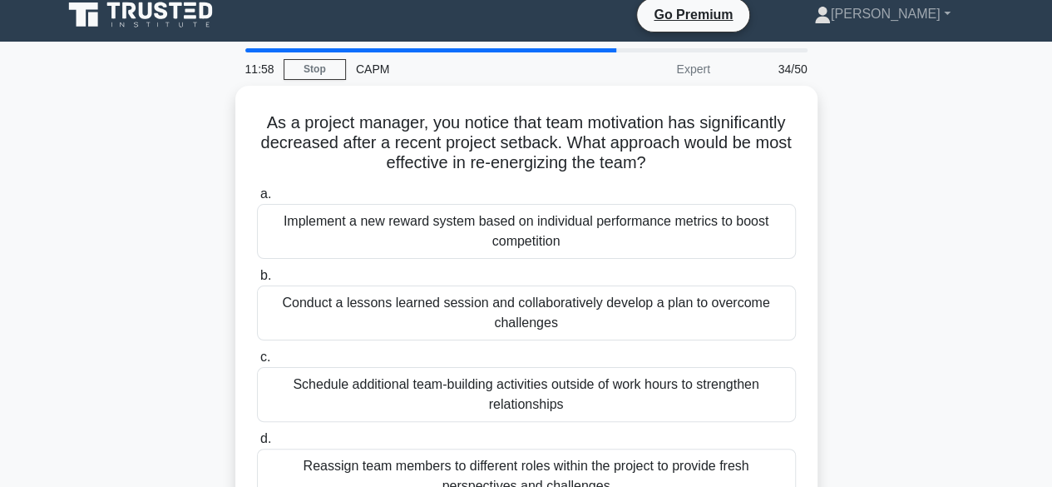
scroll to position [0, 0]
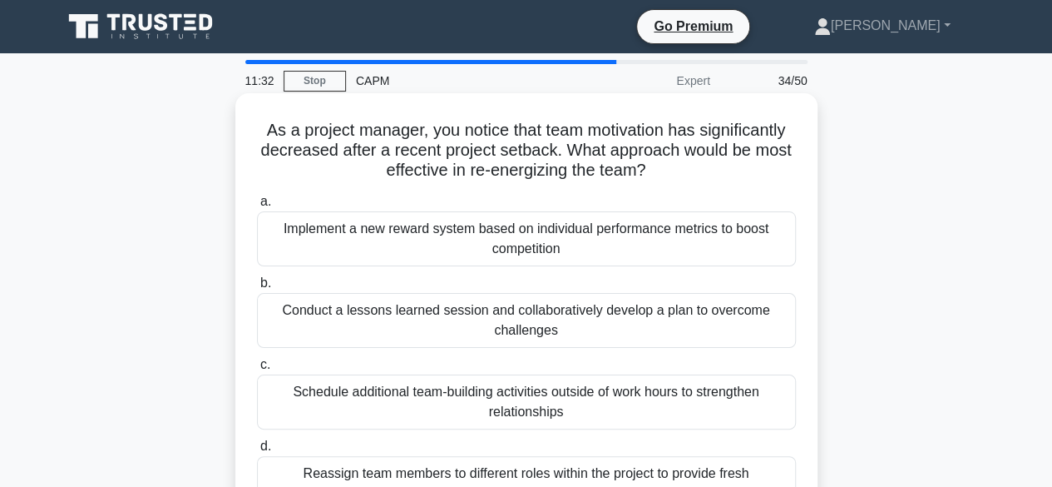
click at [727, 402] on div "Schedule additional team-building activities outside of work hours to strengthe…" at bounding box center [526, 401] width 539 height 55
click at [257, 370] on input "c. Schedule additional team-building activities outside of work hours to streng…" at bounding box center [257, 364] width 0 height 11
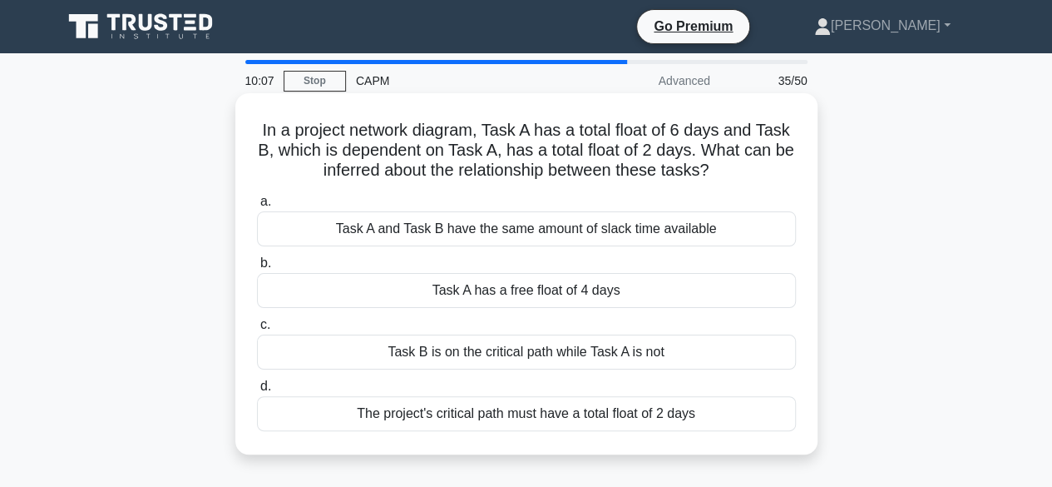
click at [538, 423] on div "The project's critical path must have a total float of 2 days" at bounding box center [526, 413] width 539 height 35
click at [257, 392] on input "d. The project's critical path must have a total float of 2 days" at bounding box center [257, 386] width 0 height 11
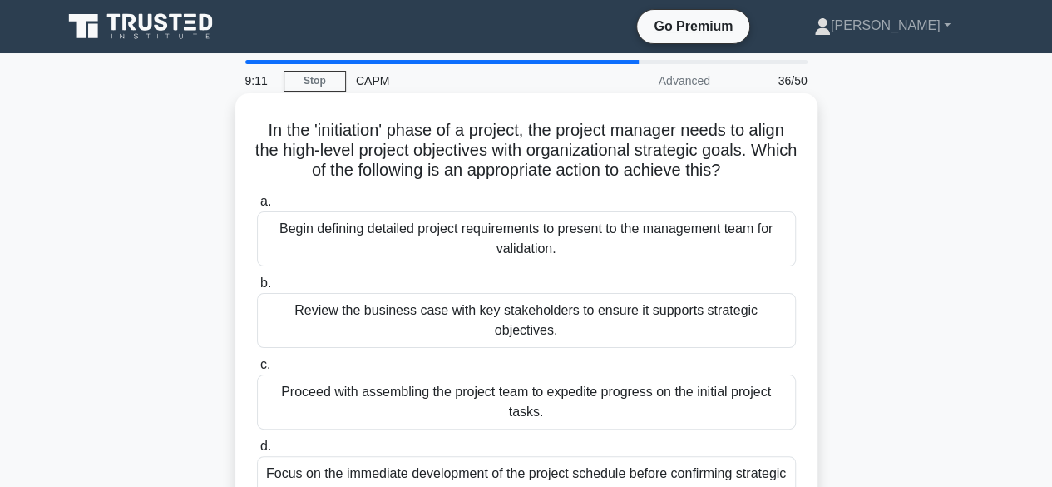
click at [582, 244] on div "Begin defining detailed project requirements to present to the management team …" at bounding box center [526, 238] width 539 height 55
click at [257, 207] on input "a. Begin defining detailed project requirements to present to the management te…" at bounding box center [257, 201] width 0 height 11
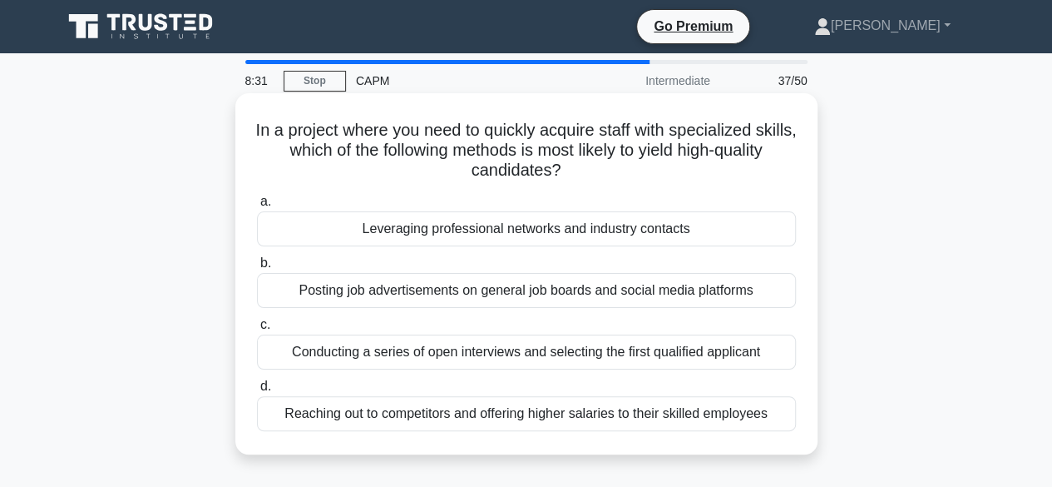
click at [656, 360] on div "Conducting a series of open interviews and selecting the first qualified applic…" at bounding box center [526, 351] width 539 height 35
click at [257, 330] on input "c. Conducting a series of open interviews and selecting the first qualified app…" at bounding box center [257, 324] width 0 height 11
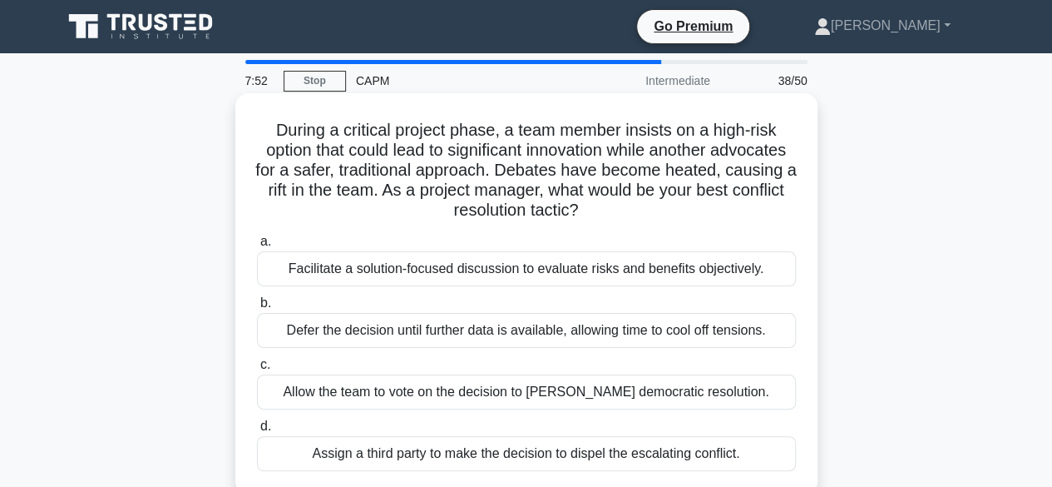
click at [619, 275] on div "Facilitate a solution-focused discussion to evaluate risks and benefits objecti…" at bounding box center [526, 268] width 539 height 35
click at [257, 247] on input "a. Facilitate a solution-focused discussion to evaluate risks and benefits obje…" at bounding box center [257, 241] width 0 height 11
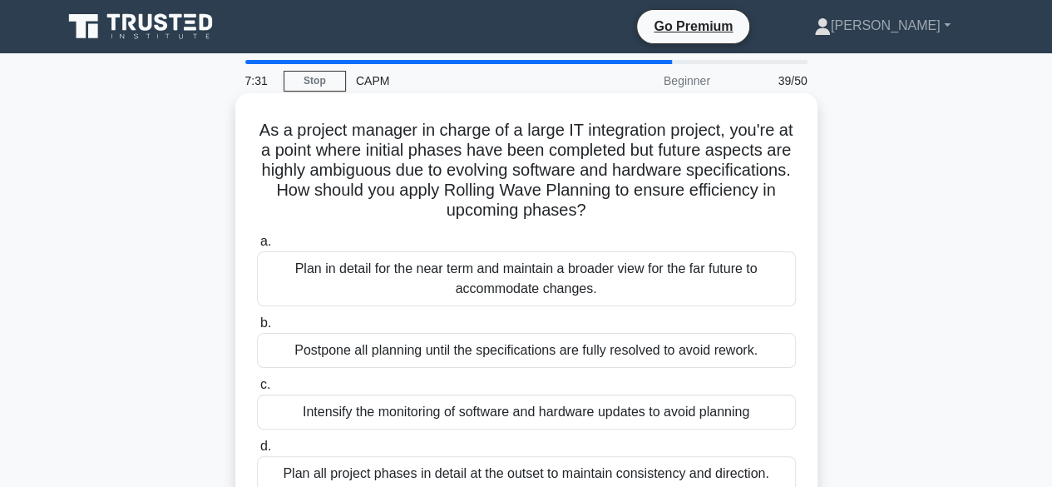
click at [561, 286] on div "Plan in detail for the near term and maintain a broader view for the far future…" at bounding box center [526, 278] width 539 height 55
click at [257, 247] on input "a. Plan in detail for the near term and maintain a broader view for the far fut…" at bounding box center [257, 241] width 0 height 11
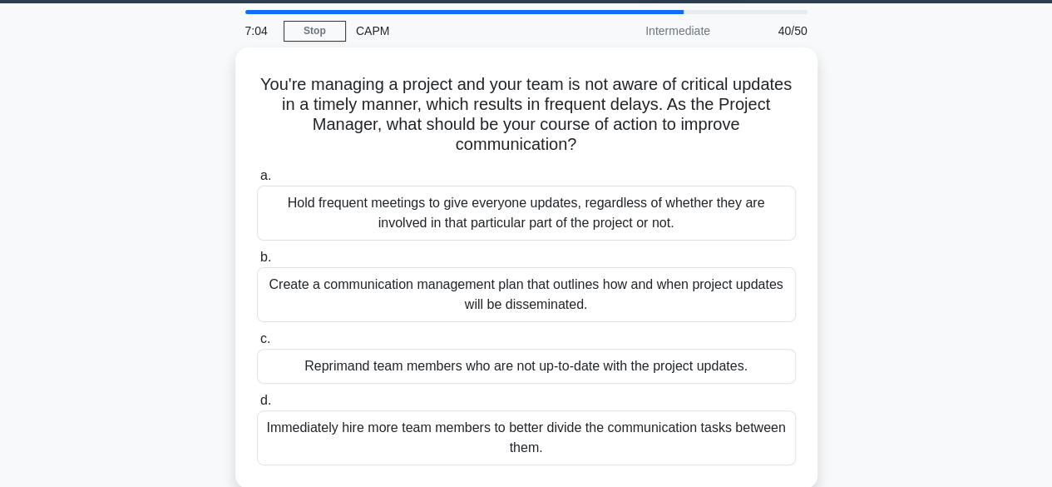
scroll to position [67, 0]
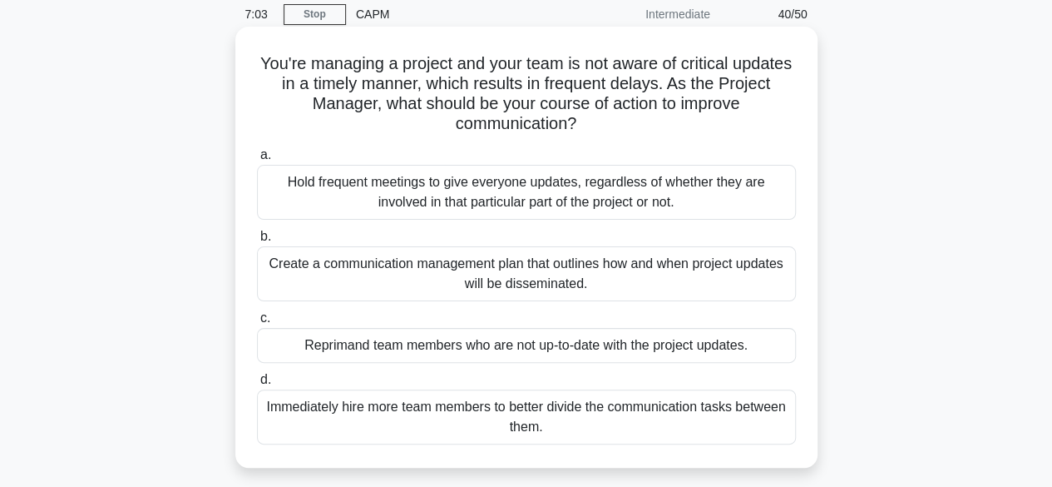
click at [441, 275] on div "Create a communication management plan that outlines how and when project updat…" at bounding box center [526, 273] width 539 height 55
click at [257, 242] on input "b. Create a communication management plan that outlines how and when project up…" at bounding box center [257, 236] width 0 height 11
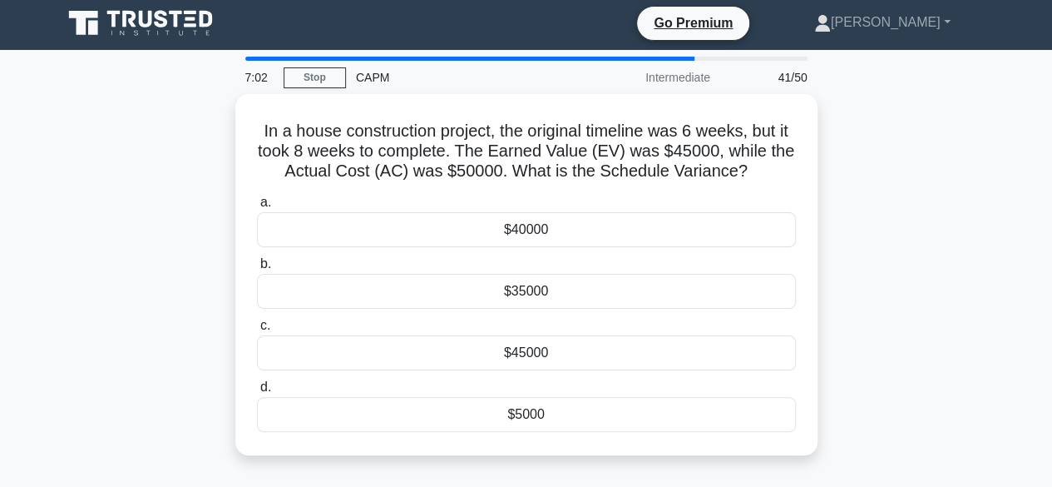
scroll to position [0, 0]
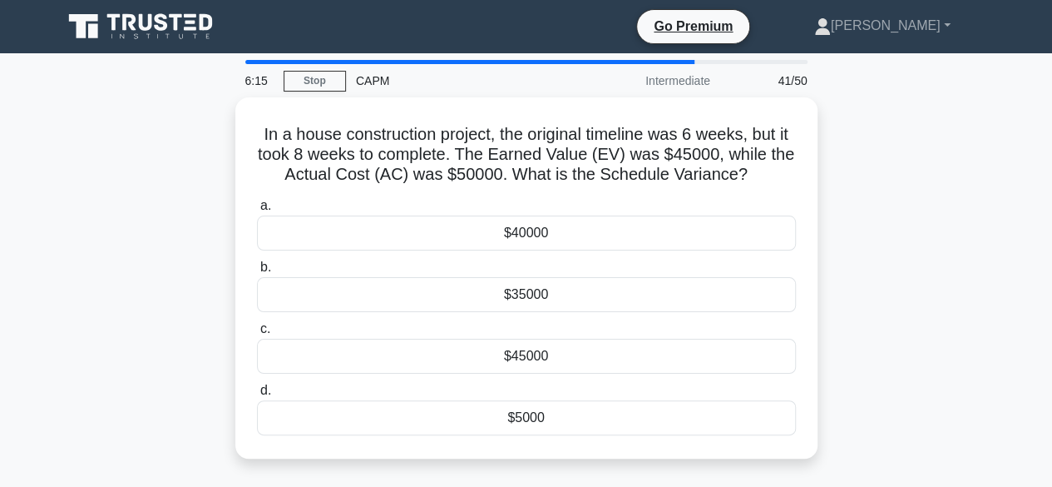
click at [89, 308] on div "In a house construction project, the original timeline was 6 weeks, but it took…" at bounding box center [526, 287] width 948 height 381
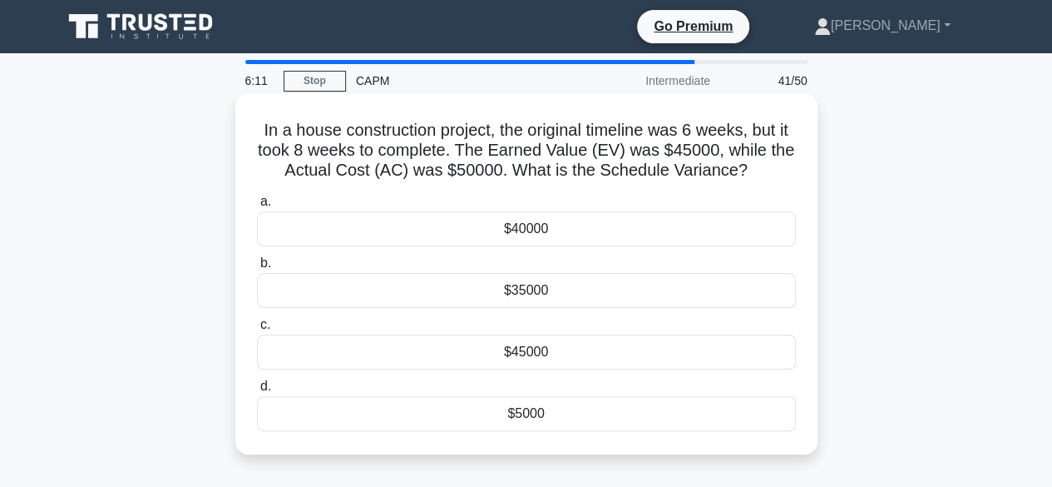
click at [576, 410] on div "$5000" at bounding box center [526, 413] width 539 height 35
click at [257, 392] on input "d. $5000" at bounding box center [257, 386] width 0 height 11
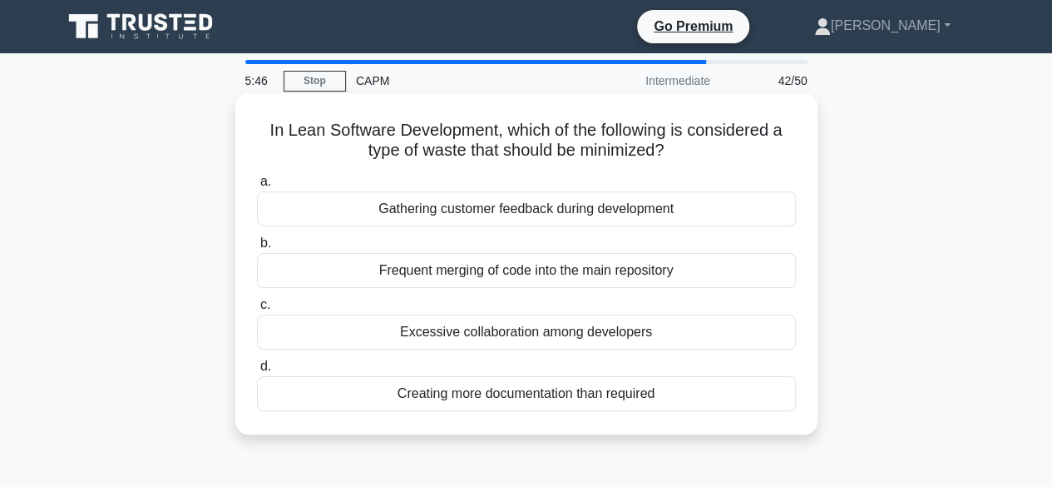
click at [540, 395] on div "Creating more documentation than required" at bounding box center [526, 393] width 539 height 35
click at [257, 372] on input "d. Creating more documentation than required" at bounding box center [257, 366] width 0 height 11
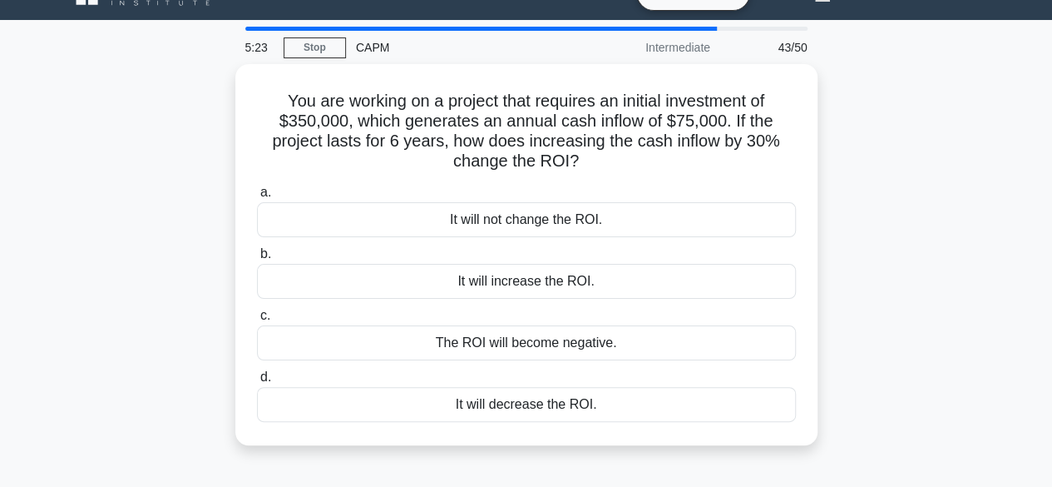
scroll to position [67, 0]
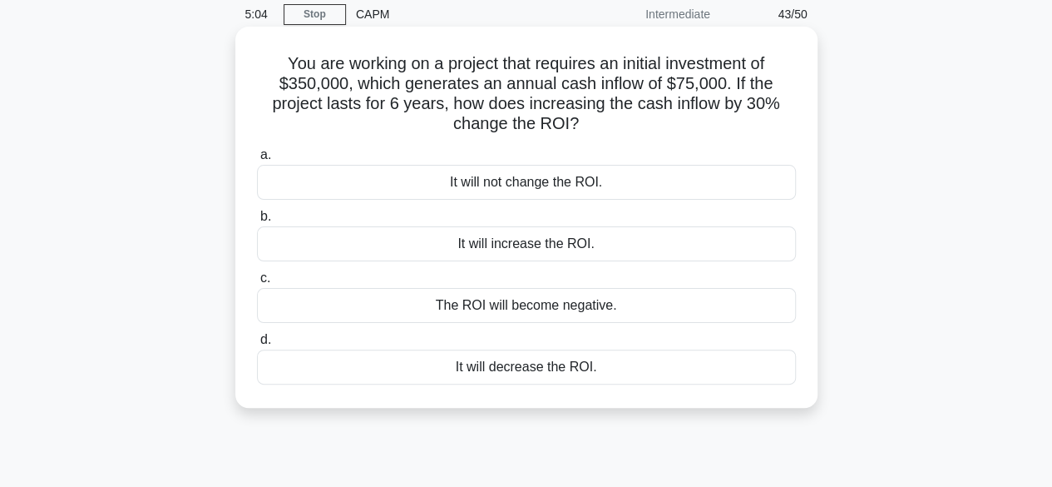
click at [565, 314] on div "The ROI will become negative." at bounding box center [526, 305] width 539 height 35
click at [257, 284] on input "c. The ROI will become negative." at bounding box center [257, 278] width 0 height 11
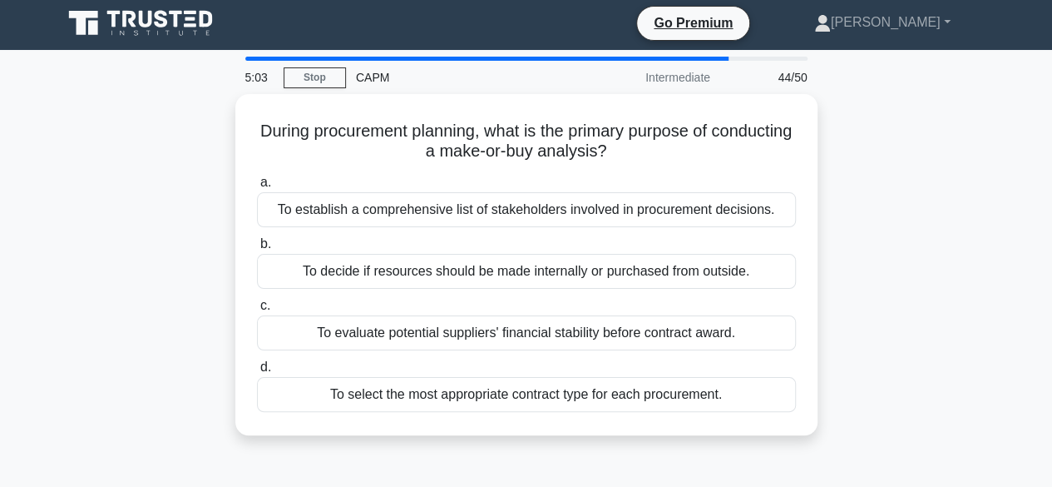
scroll to position [0, 0]
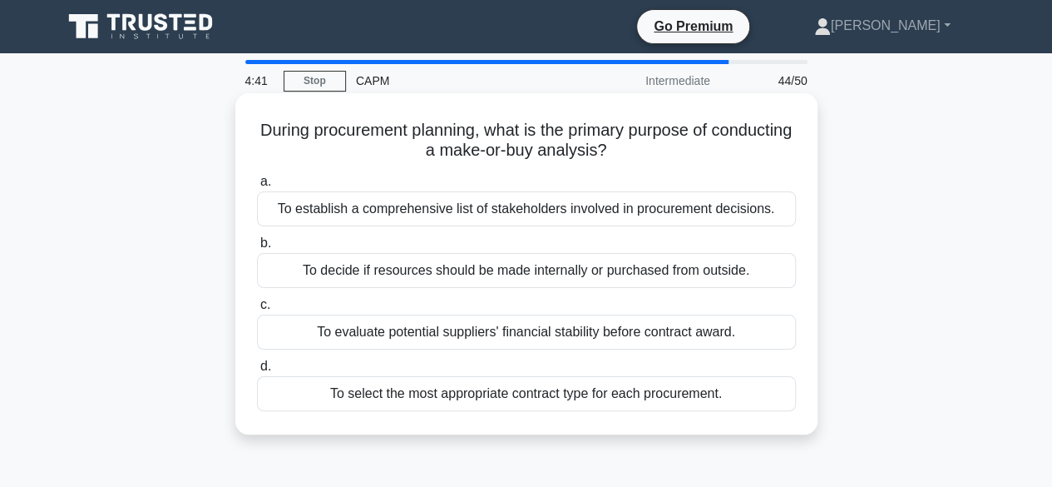
click at [519, 272] on div "To decide if resources should be made internally or purchased from outside." at bounding box center [526, 270] width 539 height 35
click at [257, 249] on input "b. To decide if resources should be made internally or purchased from outside." at bounding box center [257, 243] width 0 height 11
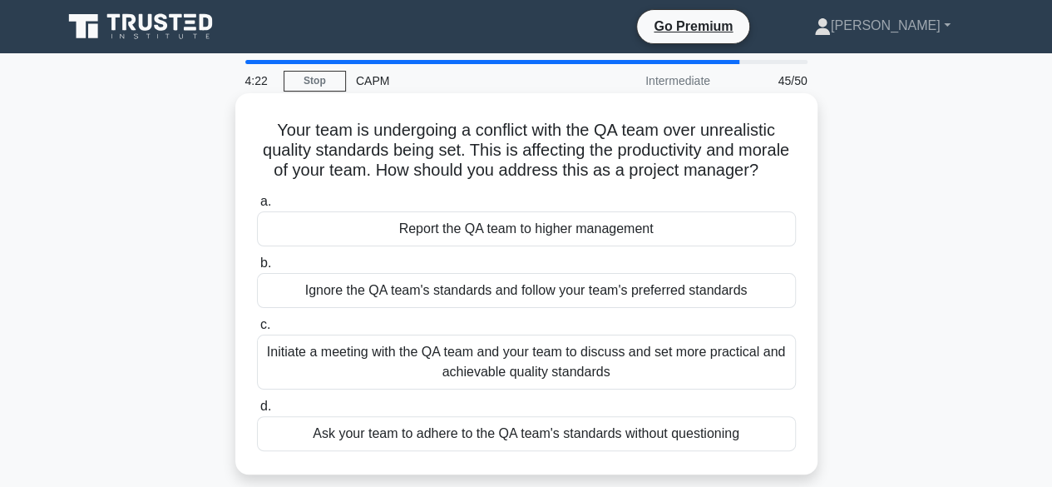
click at [586, 387] on div "Initiate a meeting with the QA team and your team to discuss and set more pract…" at bounding box center [526, 361] width 539 height 55
click at [257, 330] on input "c. Initiate a meeting with the QA team and your team to discuss and set more pr…" at bounding box center [257, 324] width 0 height 11
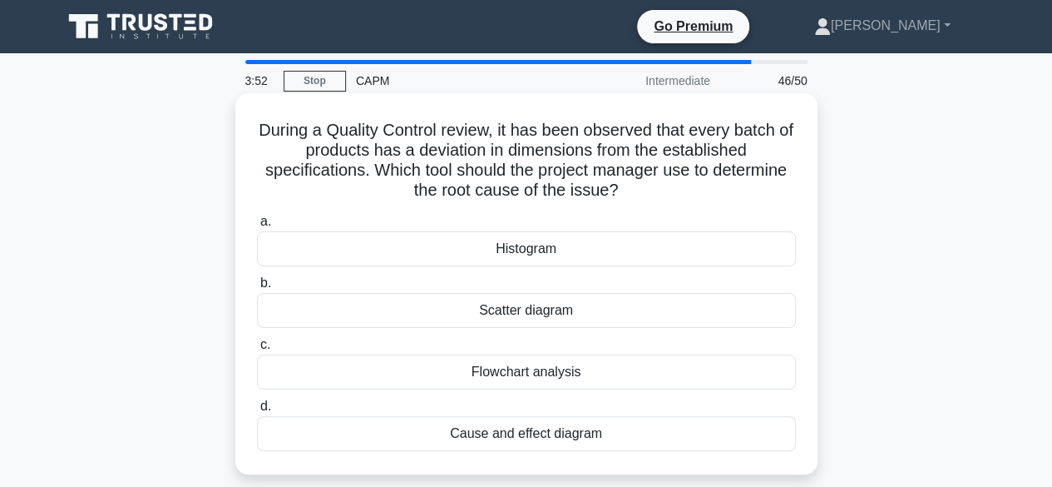
click at [578, 438] on div "Cause and effect diagram" at bounding box center [526, 433] width 539 height 35
click at [257, 412] on input "d. Cause and effect diagram" at bounding box center [257, 406] width 0 height 11
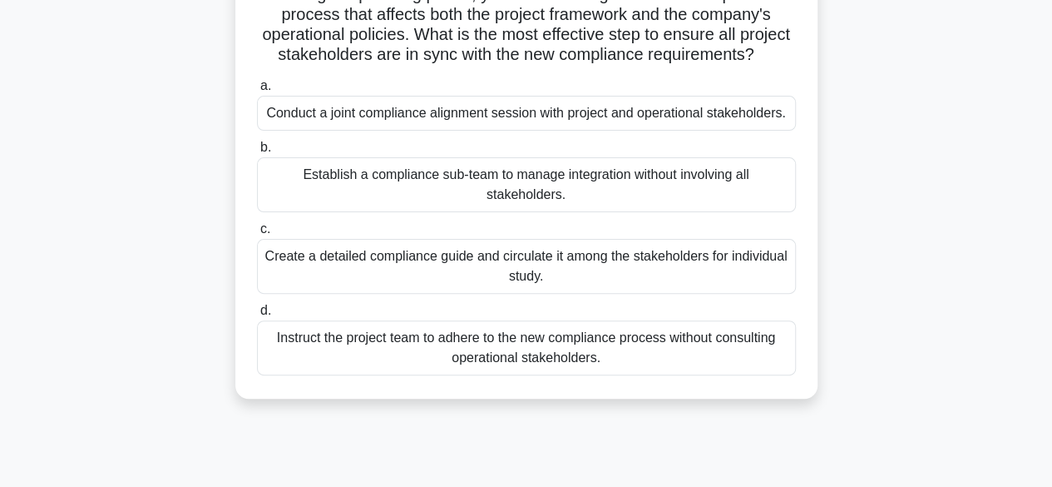
scroll to position [155, 0]
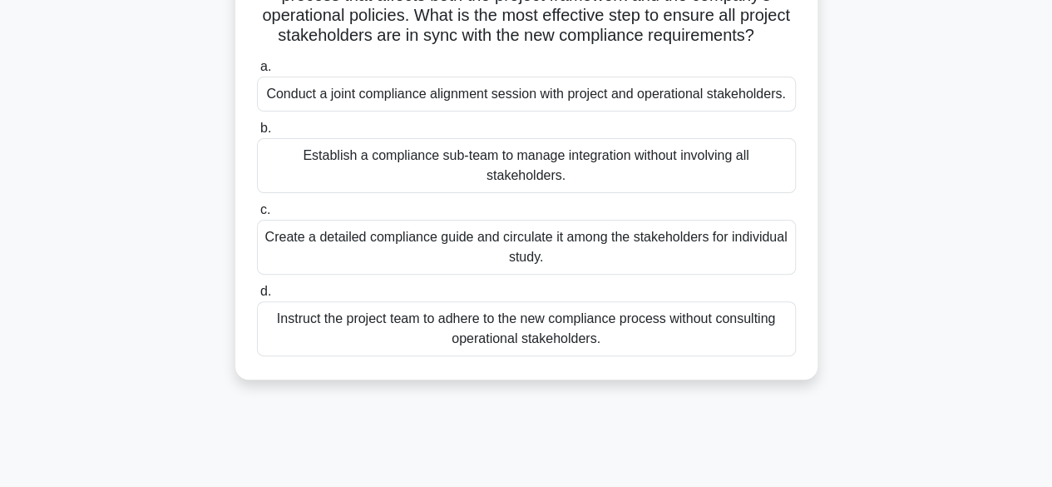
click at [527, 111] on div "Conduct a joint compliance alignment session with project and operational stake…" at bounding box center [526, 94] width 539 height 35
click at [257, 72] on input "a. Conduct a joint compliance alignment session with project and operational st…" at bounding box center [257, 67] width 0 height 11
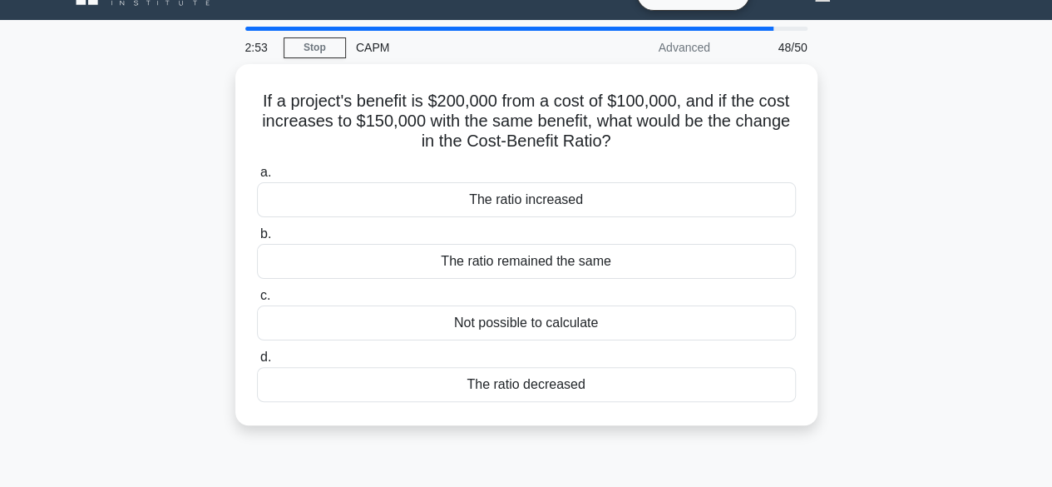
scroll to position [0, 0]
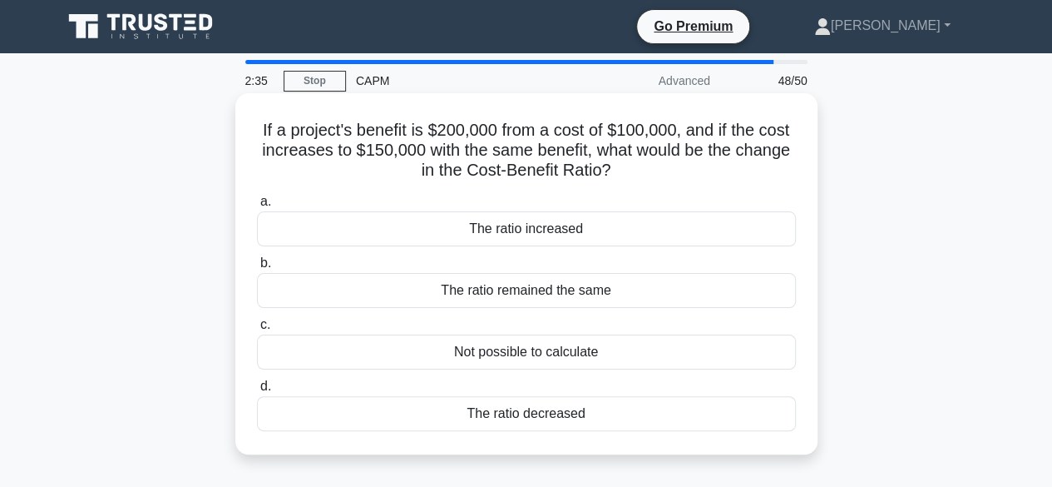
click at [582, 351] on div "Not possible to calculate" at bounding box center [526, 351] width 539 height 35
click at [257, 330] on input "c. Not possible to calculate" at bounding box center [257, 324] width 0 height 11
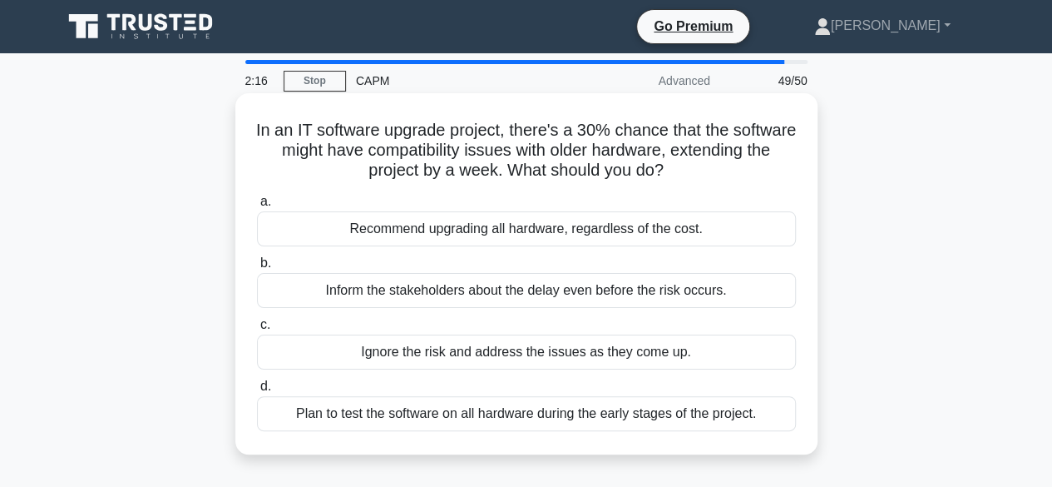
click at [561, 420] on div "Plan to test the software on all hardware during the early stages of the projec…" at bounding box center [526, 413] width 539 height 35
click at [257, 392] on input "d. Plan to test the software on all hardware during the early stages of the pro…" at bounding box center [257, 386] width 0 height 11
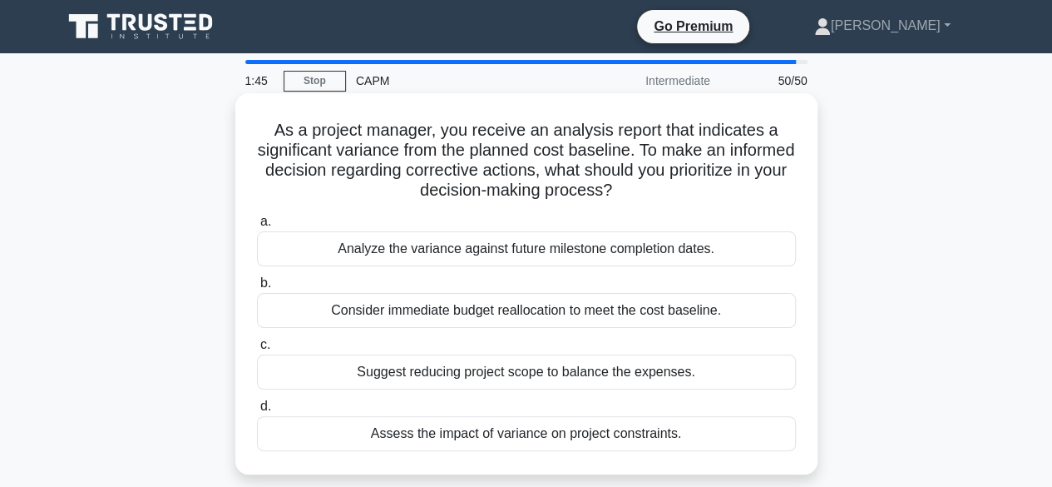
click at [541, 254] on div "Analyze the variance against future milestone completion dates." at bounding box center [526, 248] width 539 height 35
click at [257, 227] on input "a. Analyze the variance against future milestone completion dates." at bounding box center [257, 221] width 0 height 11
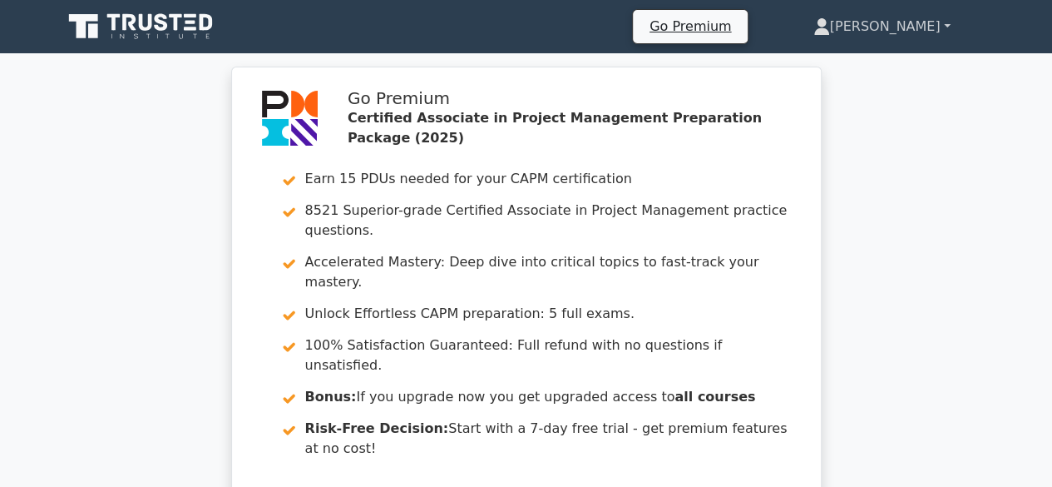
click at [942, 26] on link "[PERSON_NAME]" at bounding box center [882, 26] width 217 height 33
click at [905, 70] on link "Profile" at bounding box center [840, 65] width 131 height 27
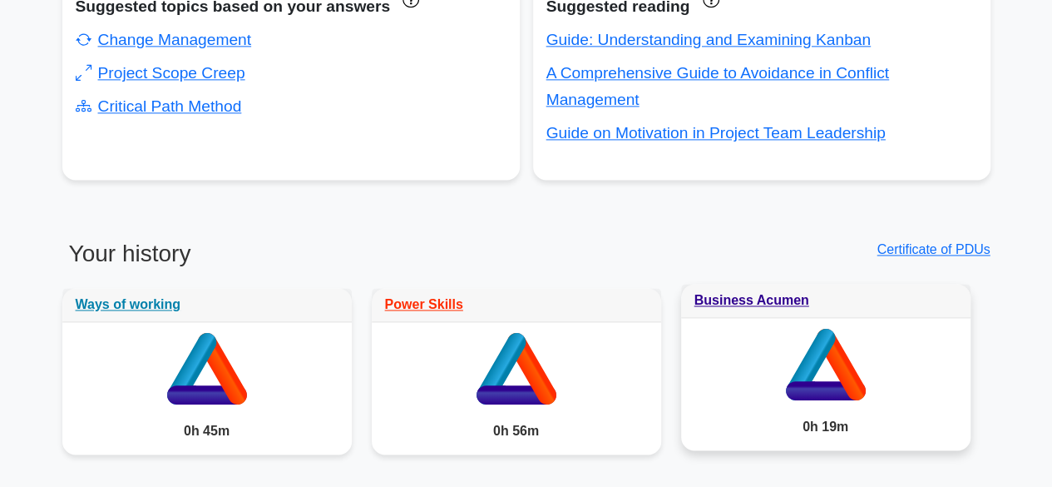
scroll to position [1108, 0]
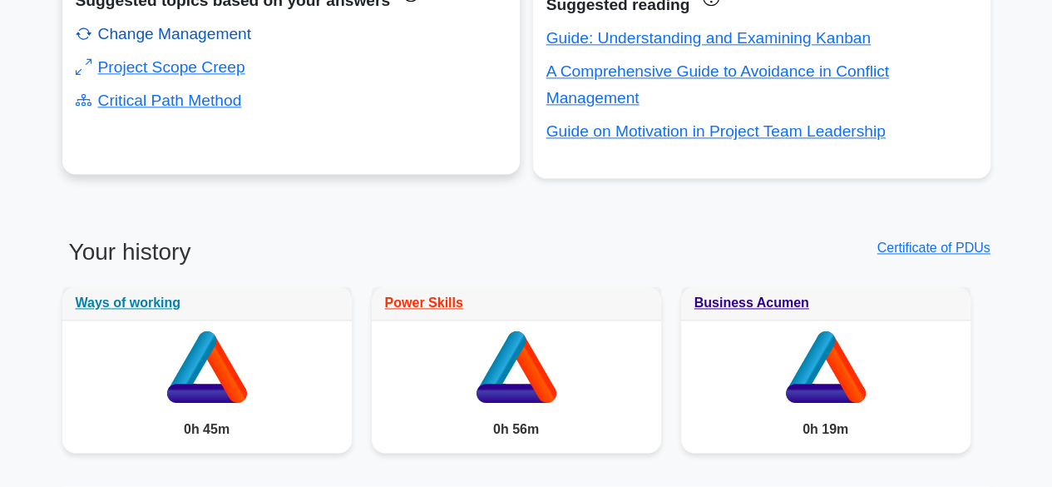
click at [221, 35] on link "Change Management" at bounding box center [164, 33] width 176 height 17
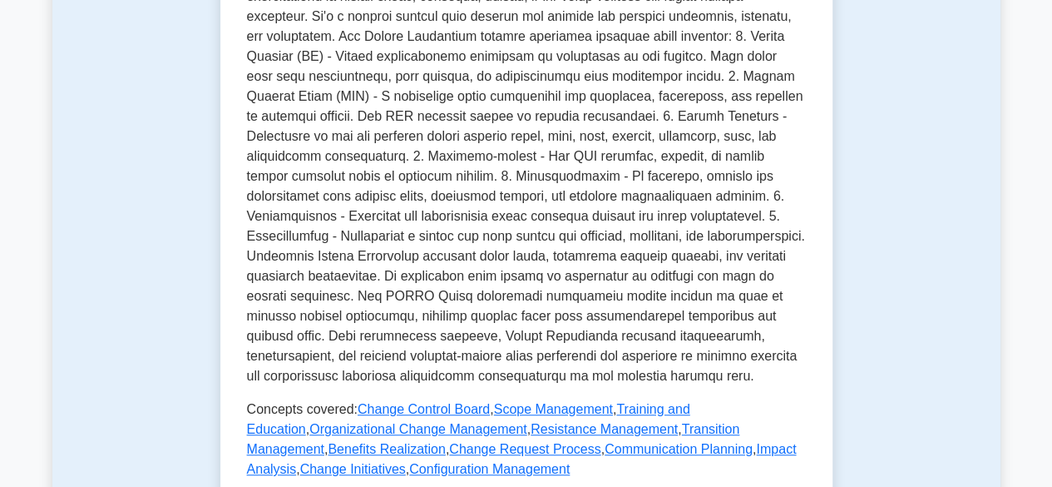
scroll to position [466, 0]
